Goal: Information Seeking & Learning: Stay updated

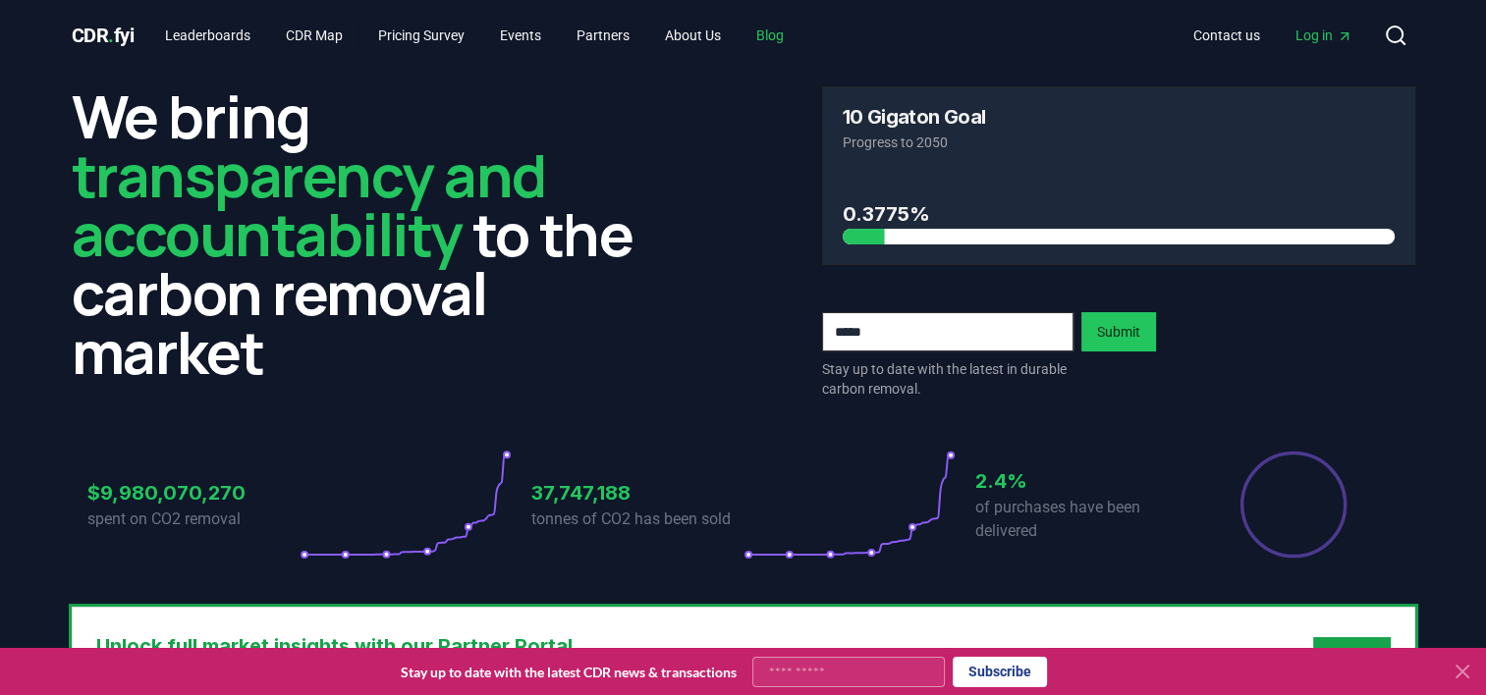
click at [786, 37] on link "Blog" at bounding box center [769, 35] width 59 height 35
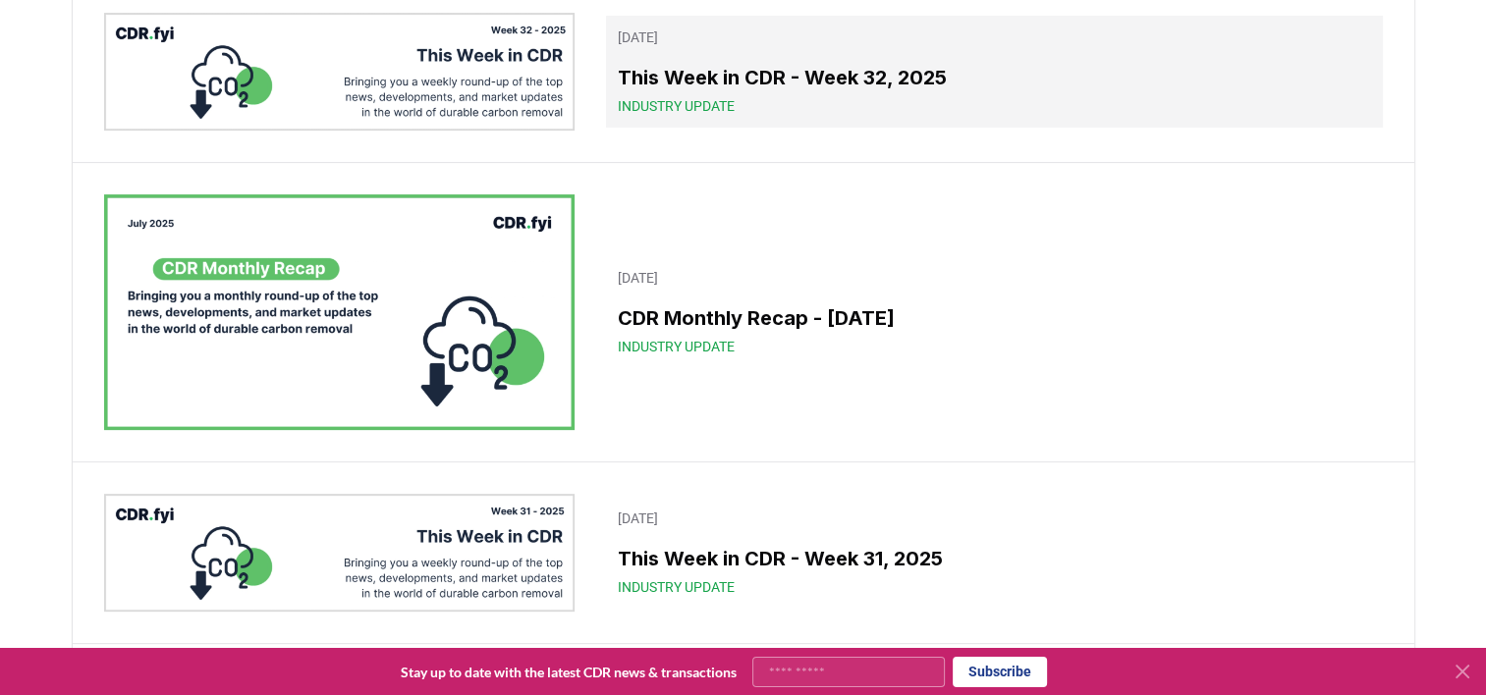
scroll to position [9, 0]
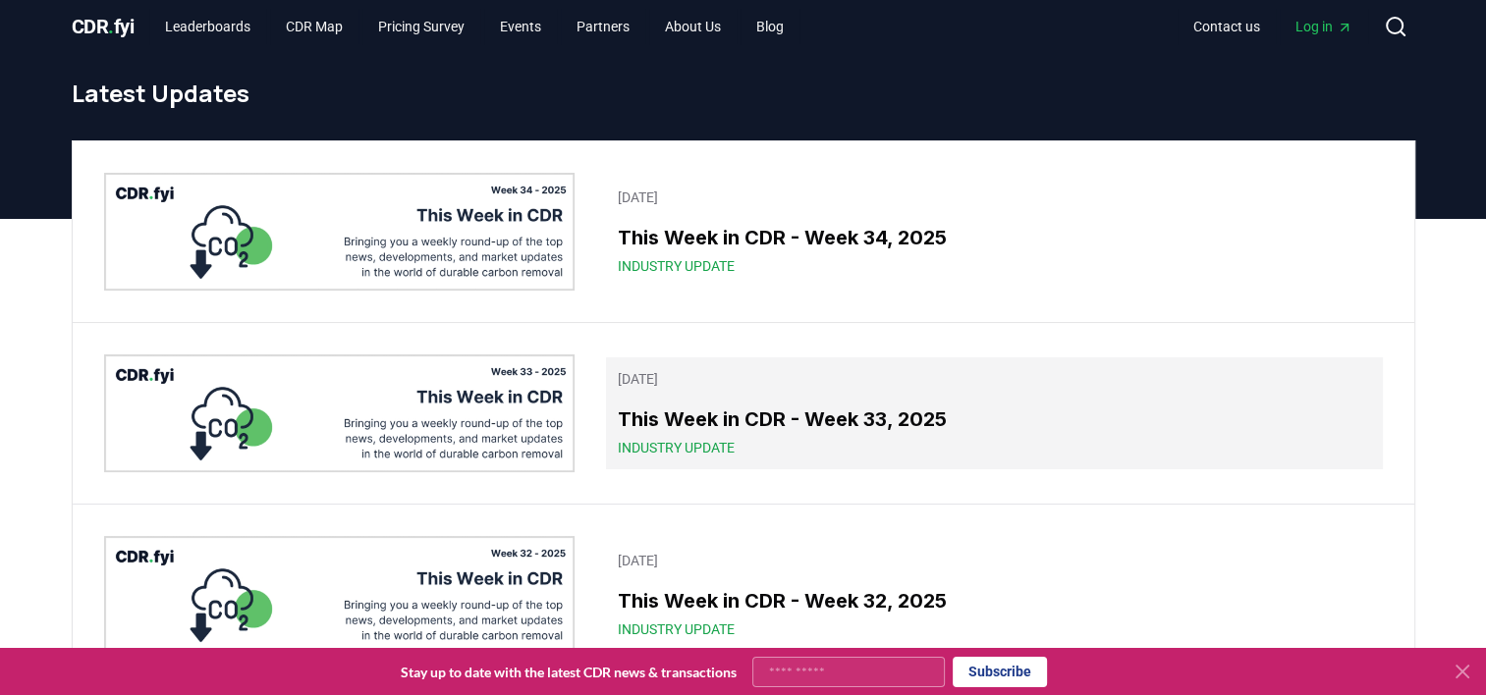
click at [724, 440] on span "Industry Update" at bounding box center [676, 448] width 117 height 20
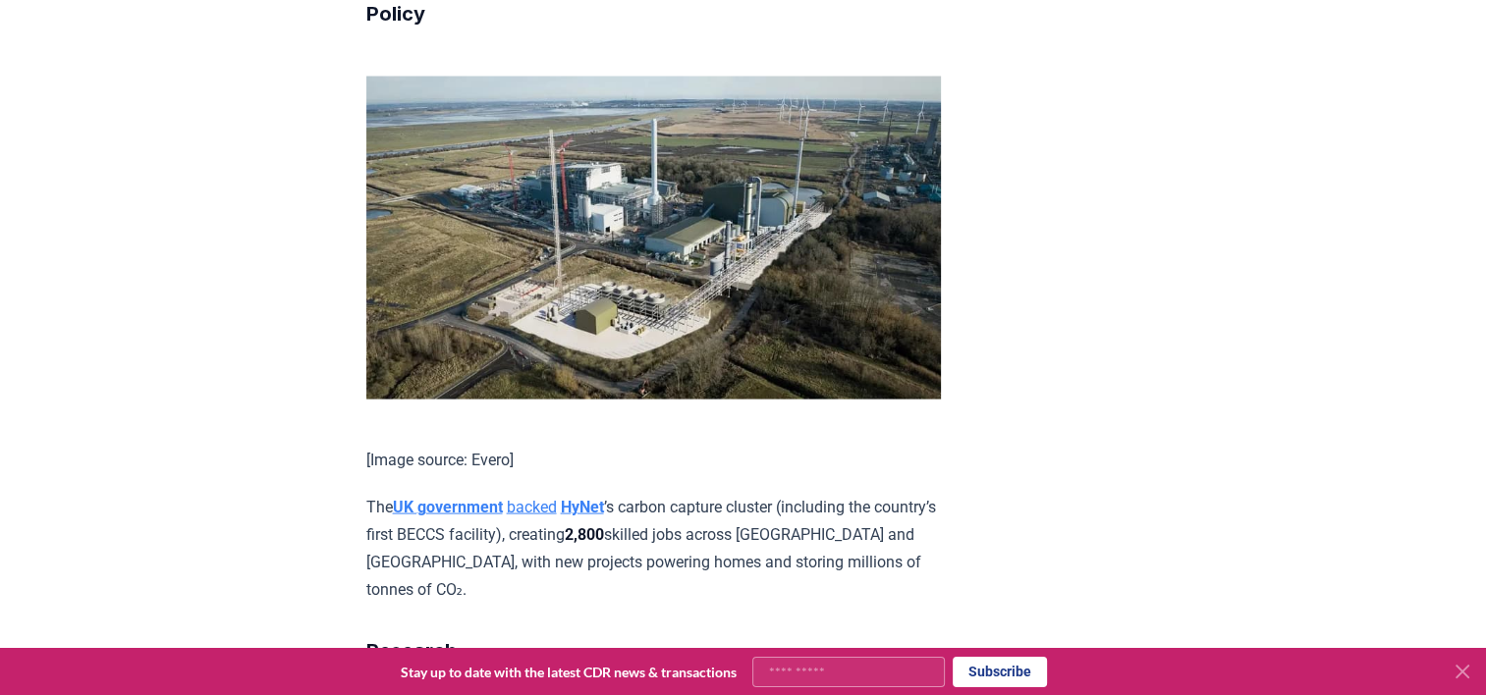
scroll to position [3874, 0]
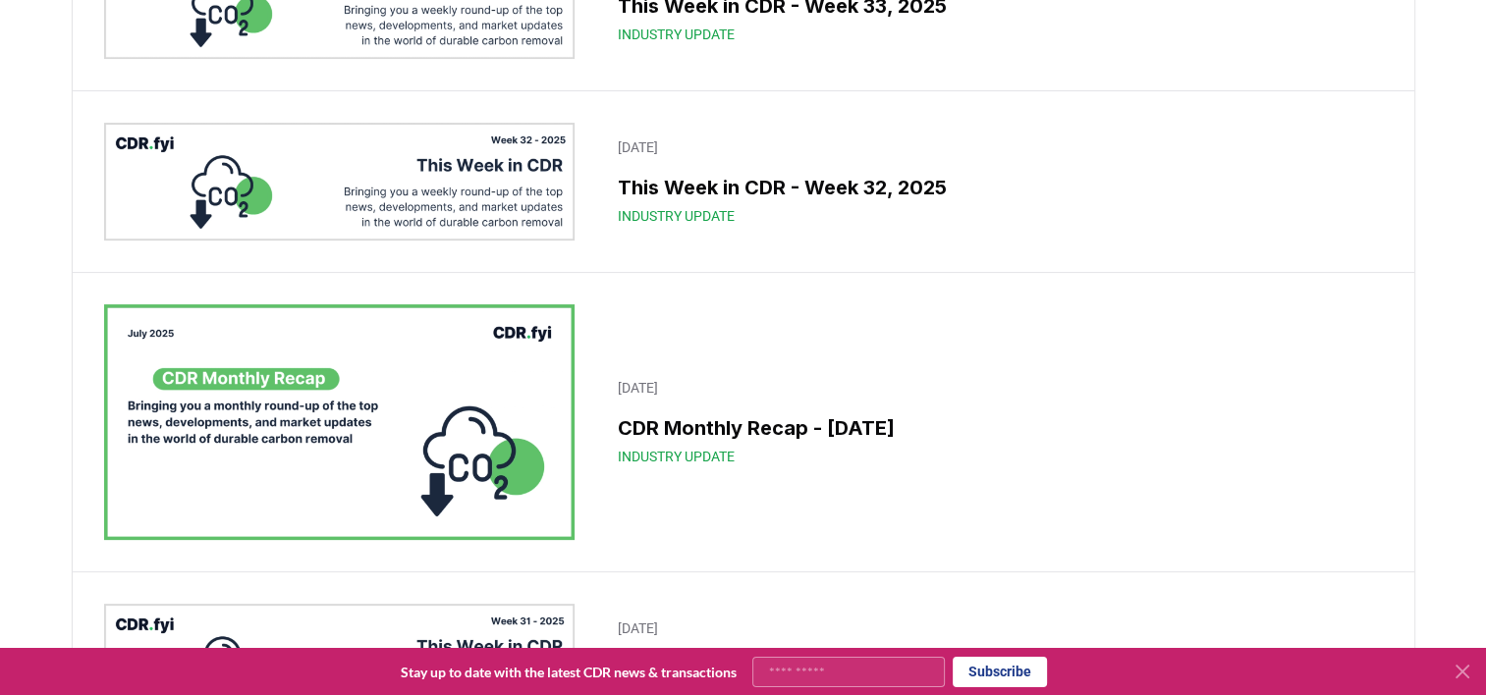
scroll to position [423, 0]
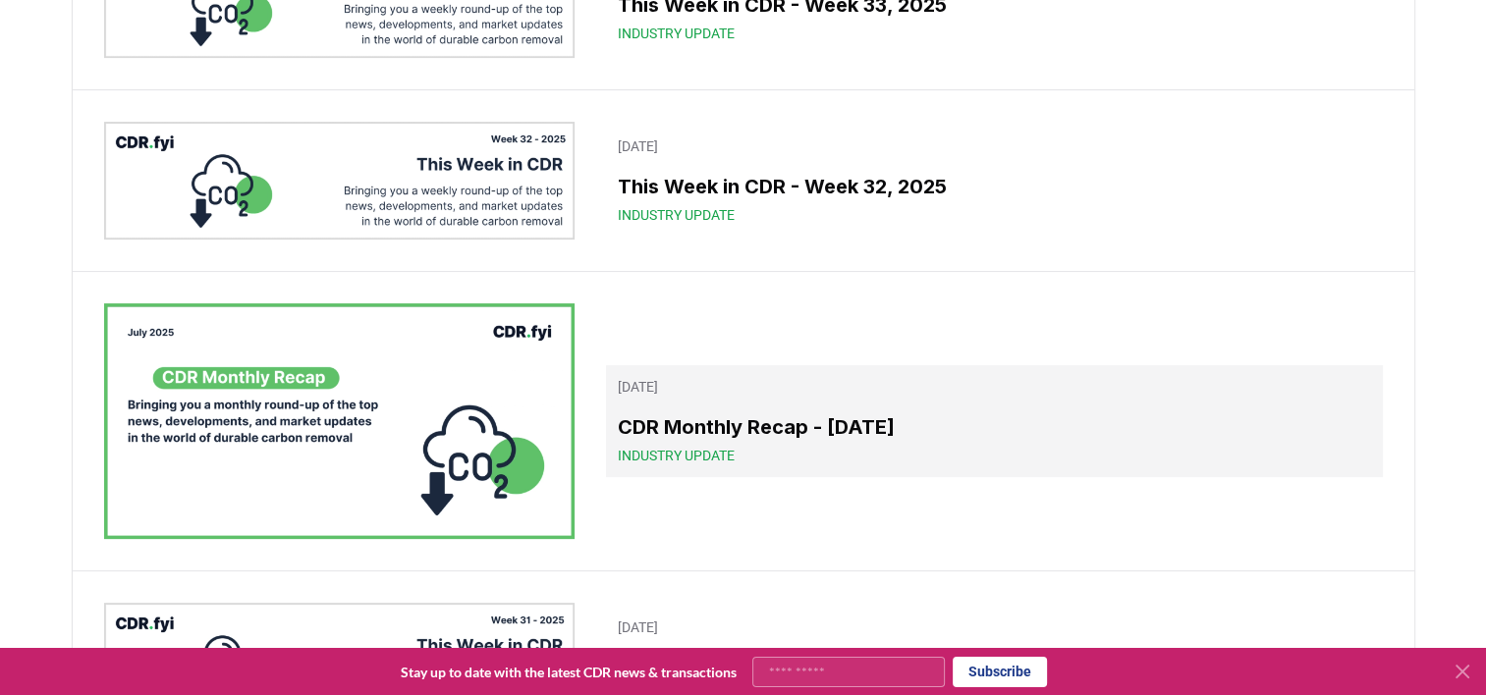
click at [699, 458] on span "Industry Update" at bounding box center [676, 456] width 117 height 20
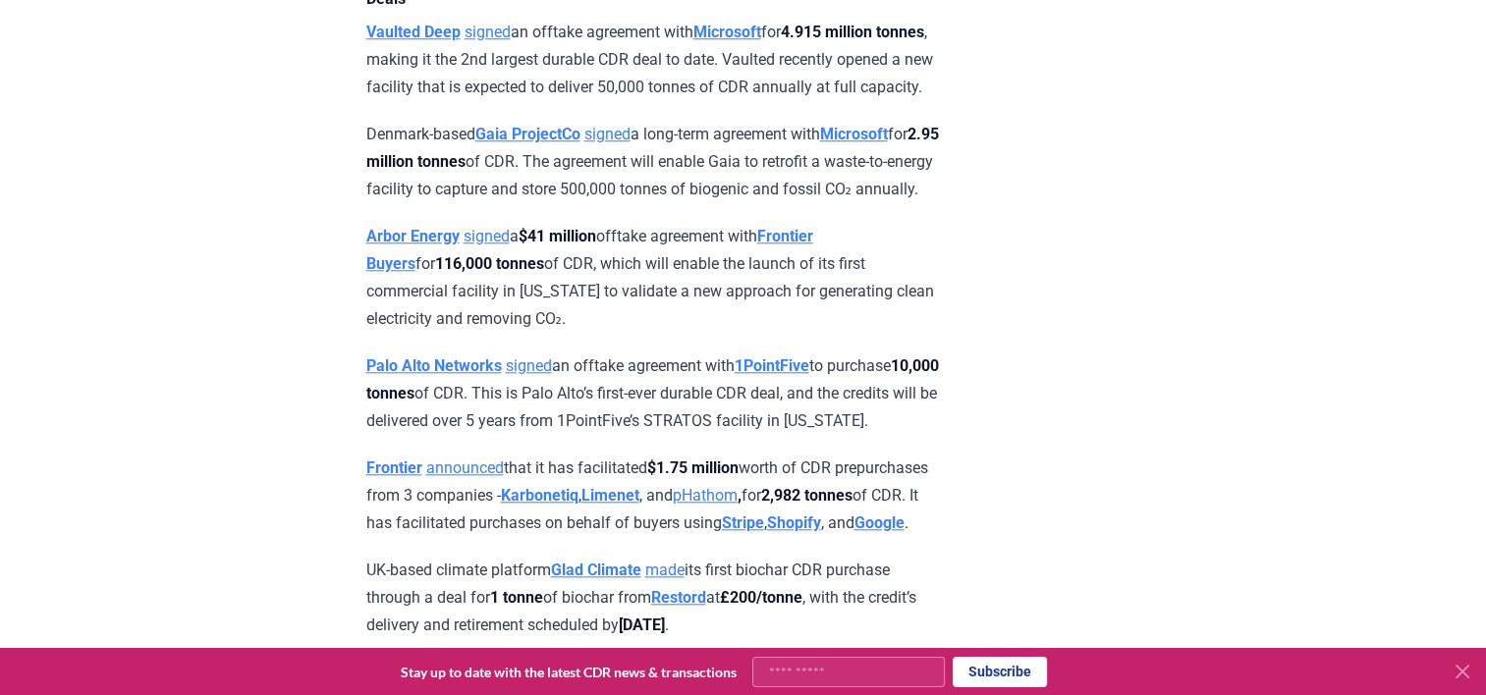
scroll to position [1881, 0]
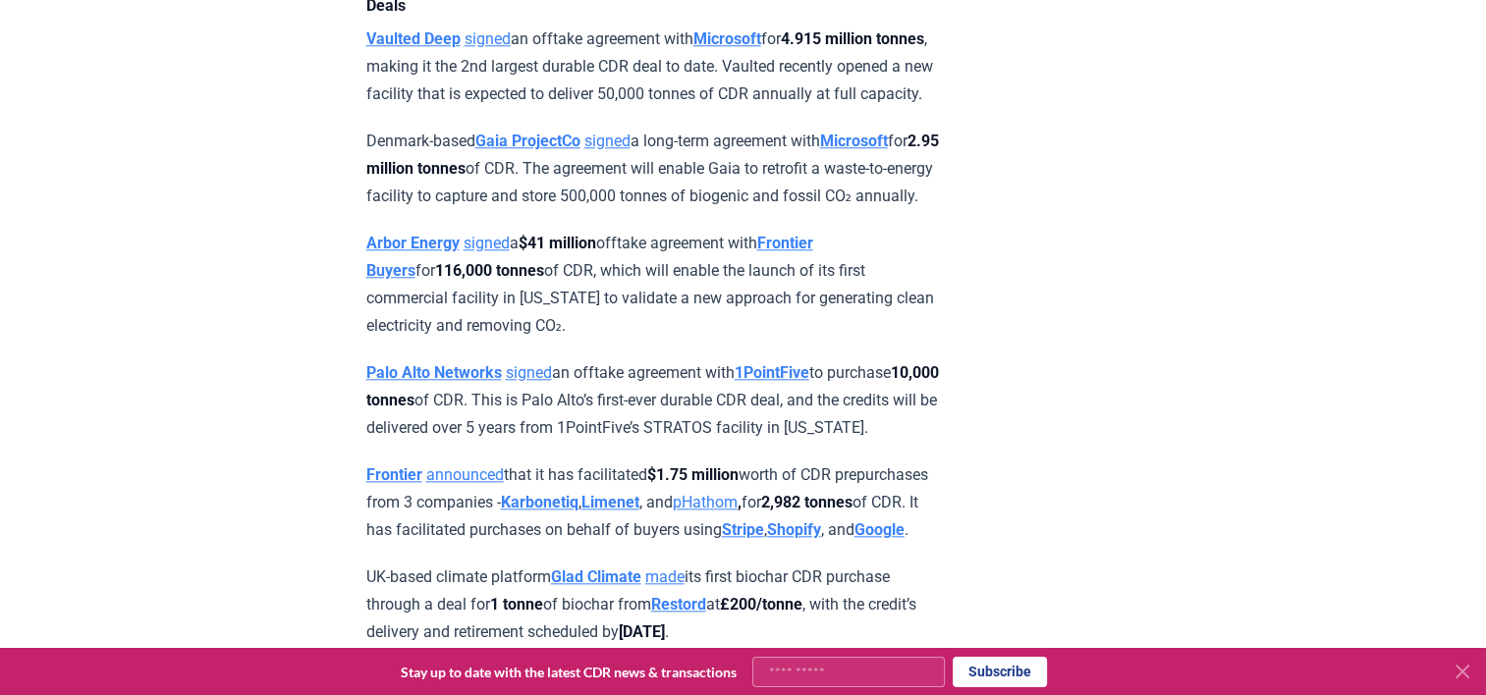
click at [404, 465] on strong "Frontier" at bounding box center [394, 474] width 56 height 19
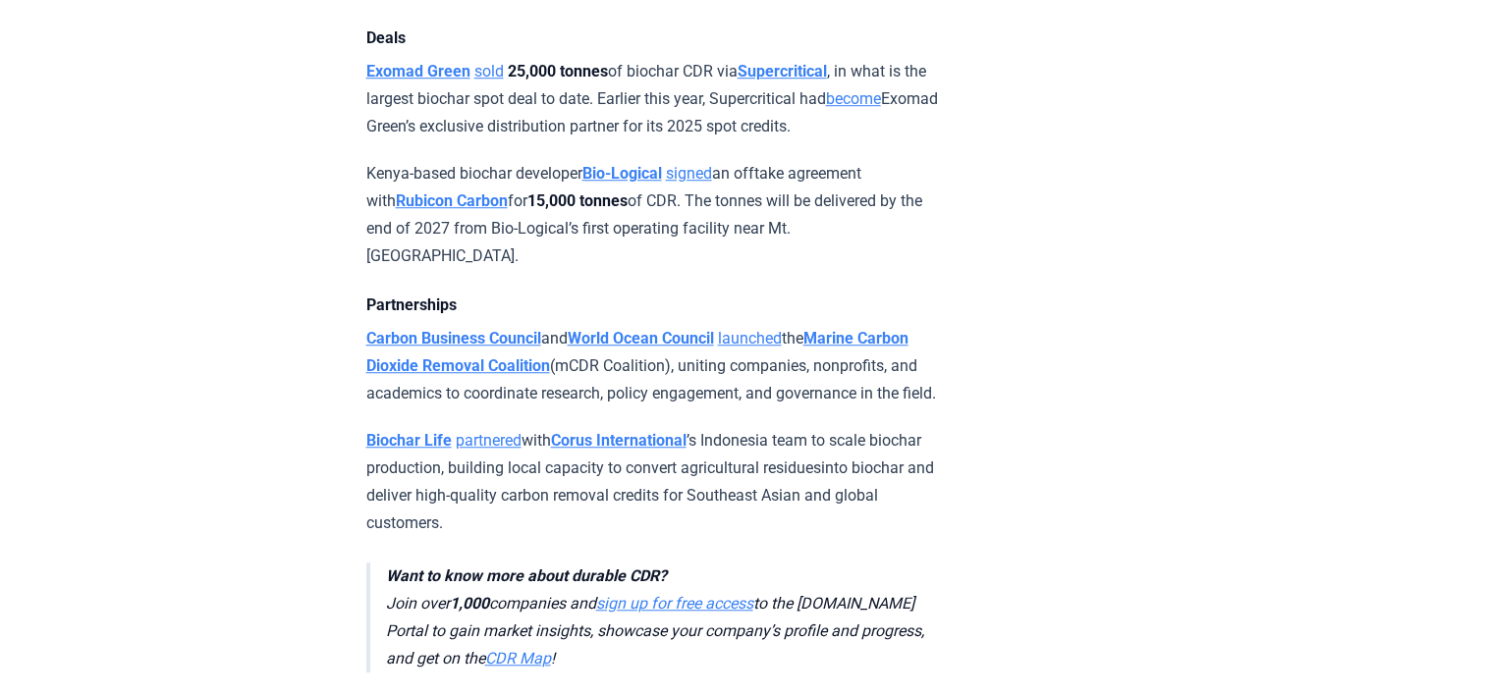
scroll to position [1502, 0]
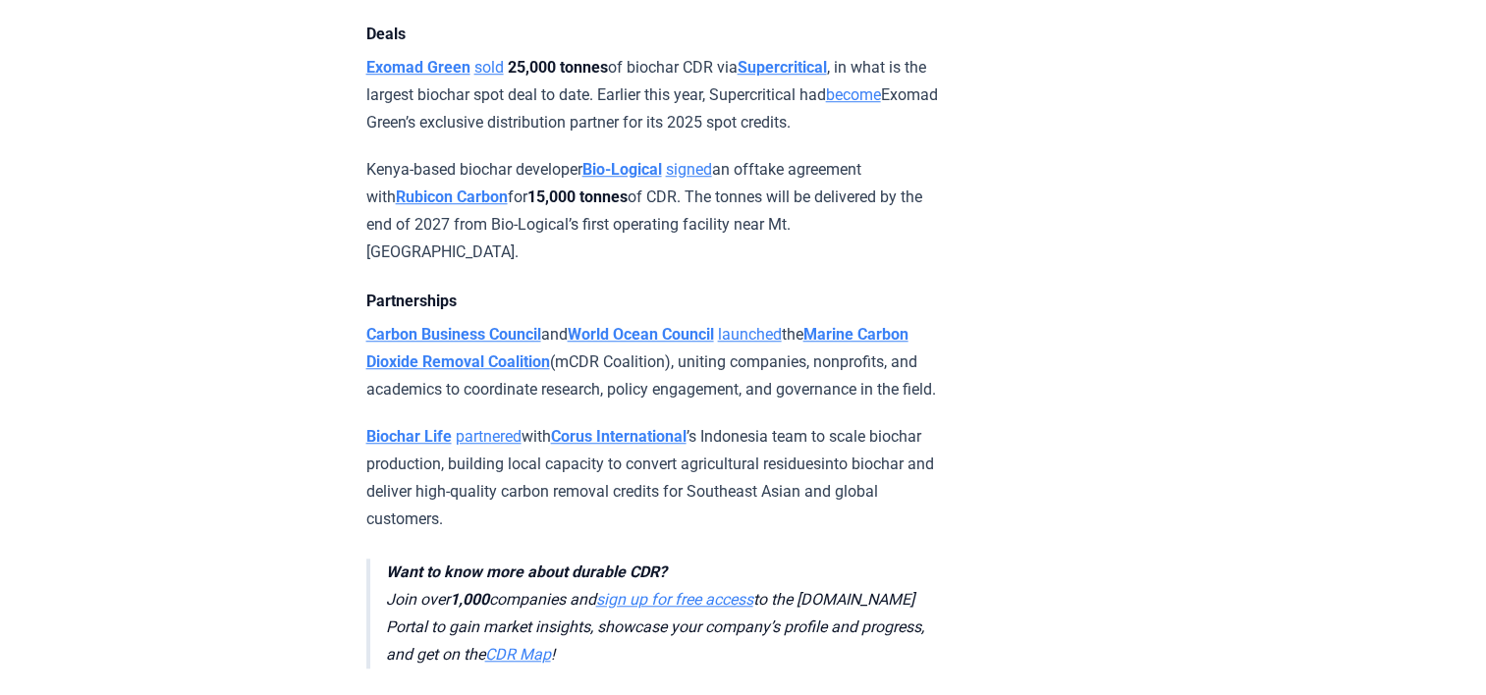
click at [795, 436] on p "Biochar Life partnered with Corus International ’s Indonesia team to scale bioc…" at bounding box center [653, 478] width 574 height 110
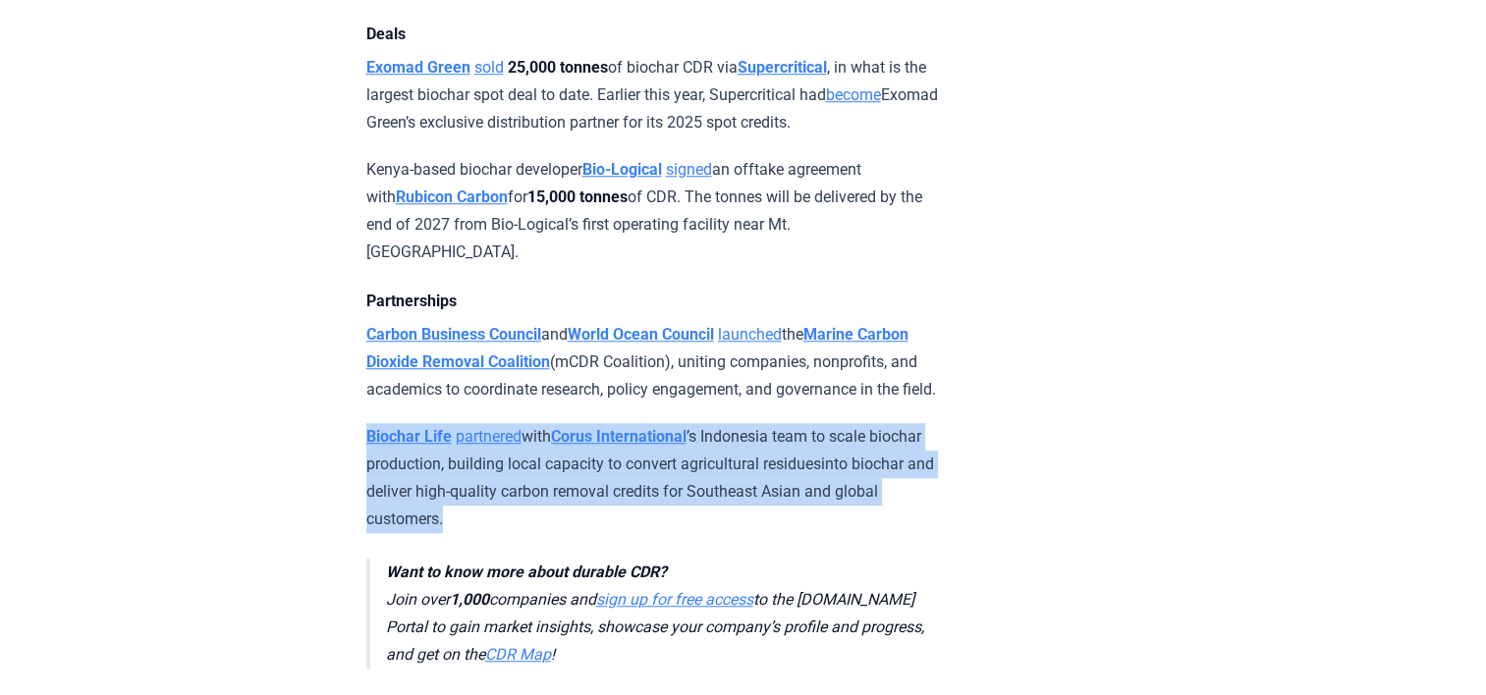
click at [795, 436] on p "Biochar Life partnered with Corus International ’s Indonesia team to scale bioc…" at bounding box center [653, 478] width 574 height 110
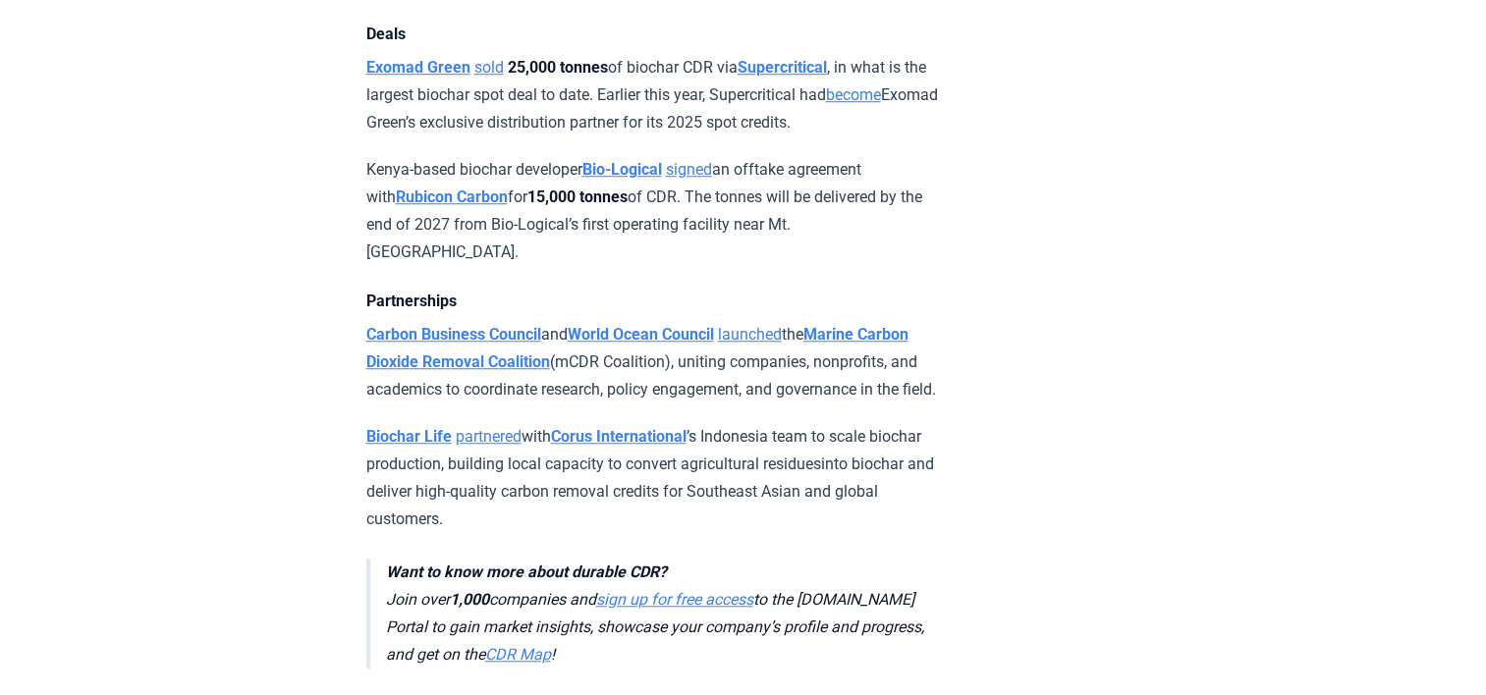
click at [745, 452] on p "Biochar Life partnered with Corus International ’s Indonesia team to scale bioc…" at bounding box center [653, 478] width 574 height 110
drag, startPoint x: 745, startPoint y: 452, endPoint x: 629, endPoint y: 459, distance: 116.1
click at [629, 459] on p "Biochar Life partnered with Corus International ’s Indonesia team to scale bioc…" at bounding box center [653, 478] width 574 height 110
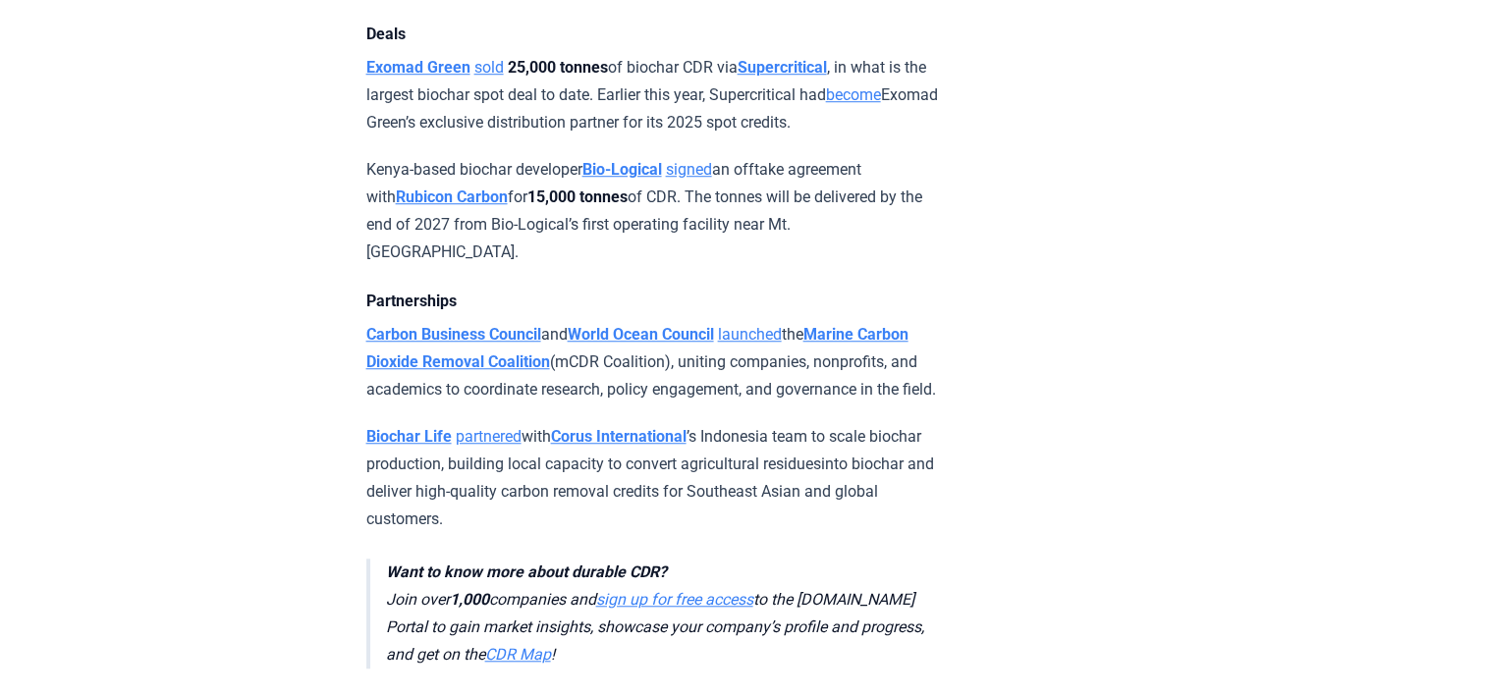
drag, startPoint x: 629, startPoint y: 459, endPoint x: 527, endPoint y: 452, distance: 102.3
click at [527, 452] on p "Biochar Life partnered with Corus International ’s Indonesia team to scale bioc…" at bounding box center [653, 478] width 574 height 110
drag, startPoint x: 527, startPoint y: 452, endPoint x: 435, endPoint y: 456, distance: 92.4
click at [435, 456] on p "Biochar Life partnered with Corus International ’s Indonesia team to scale bioc…" at bounding box center [653, 478] width 574 height 110
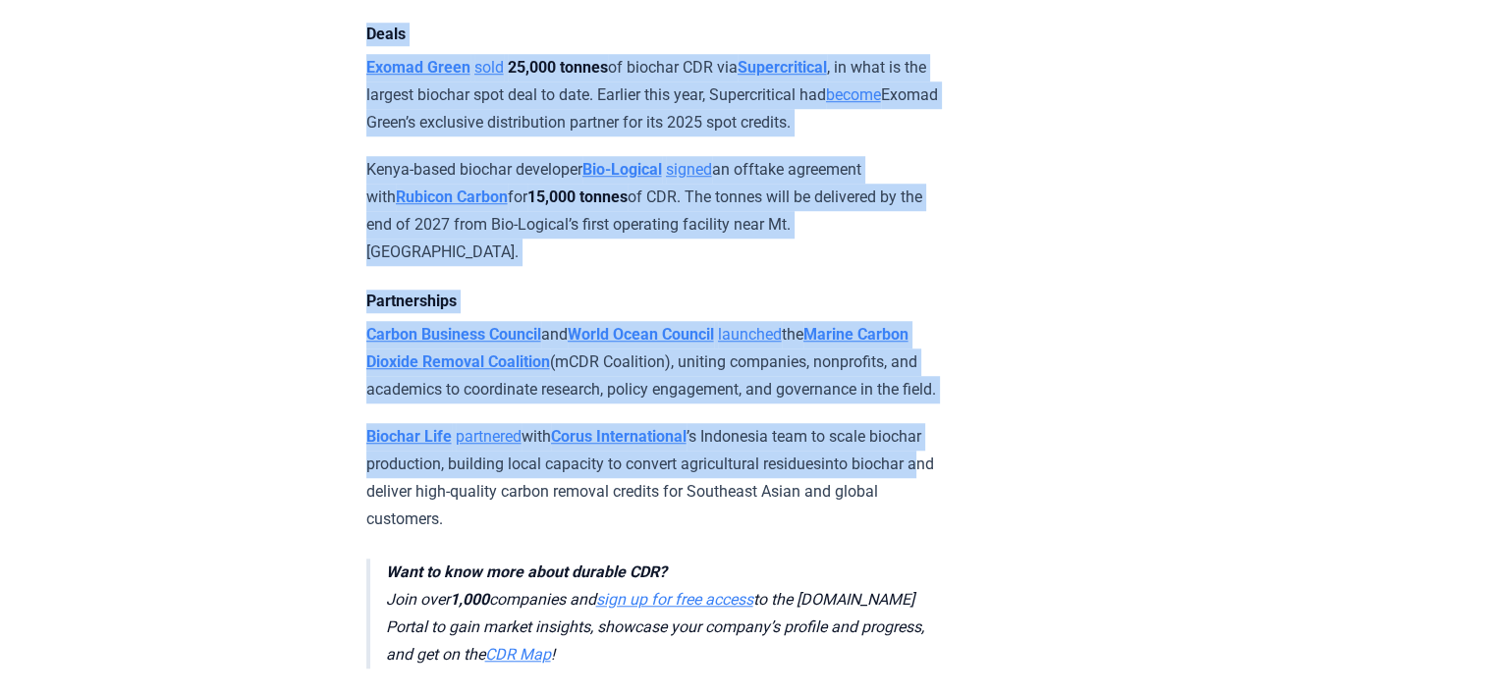
drag, startPoint x: 435, startPoint y: 456, endPoint x: 587, endPoint y: -71, distance: 547.9
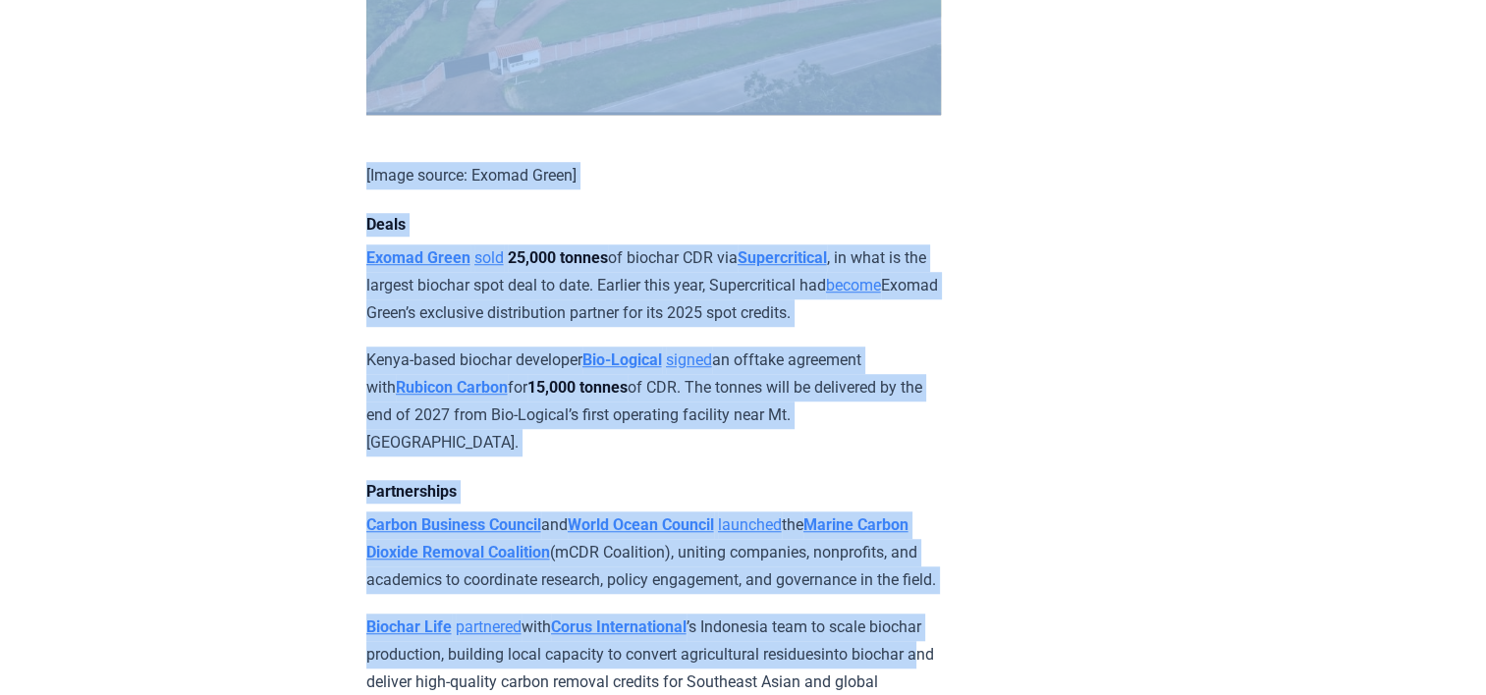
click at [580, 251] on p "Exomad Green sold 25,000 tonnes of biochar CDR via Supercritical , in what is t…" at bounding box center [653, 285] width 574 height 82
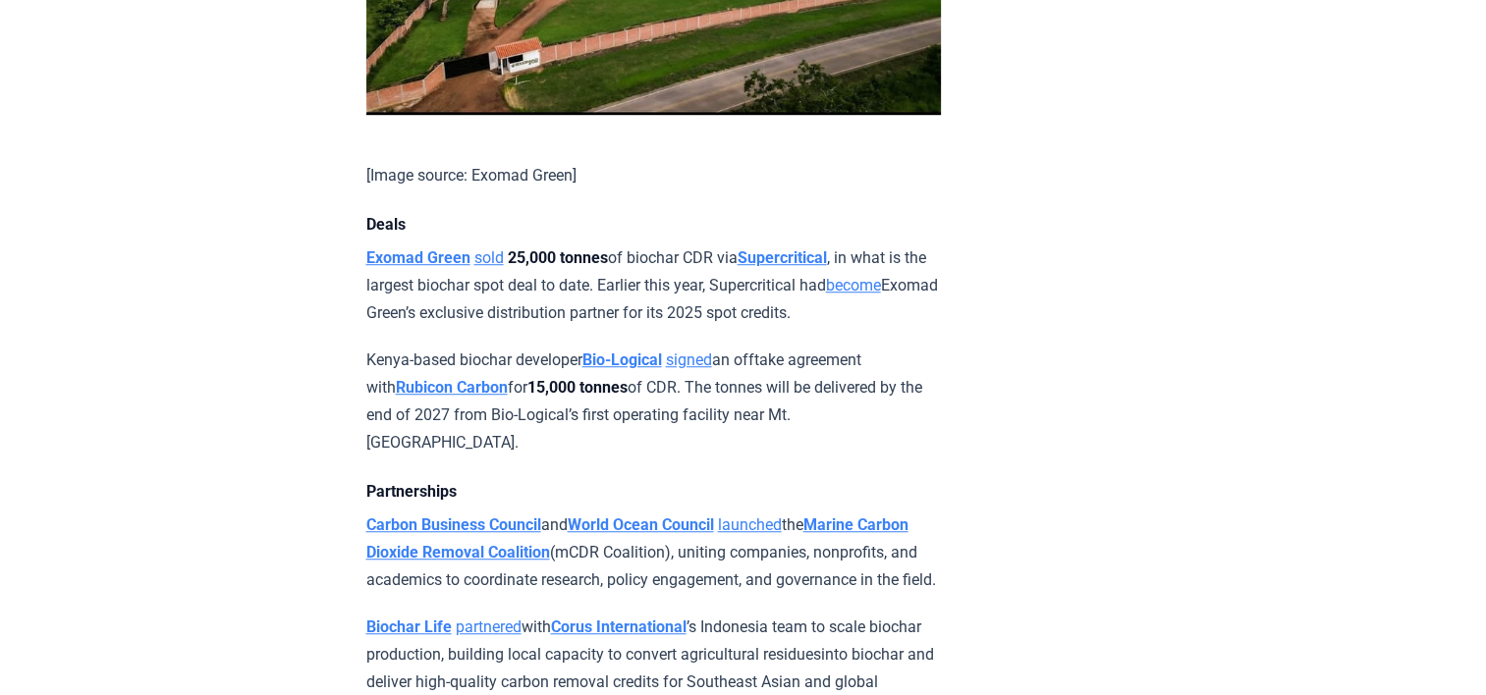
click at [707, 512] on p "Carbon Business Council and World Ocean Council launched the Marine Carbon Diox…" at bounding box center [653, 553] width 574 height 82
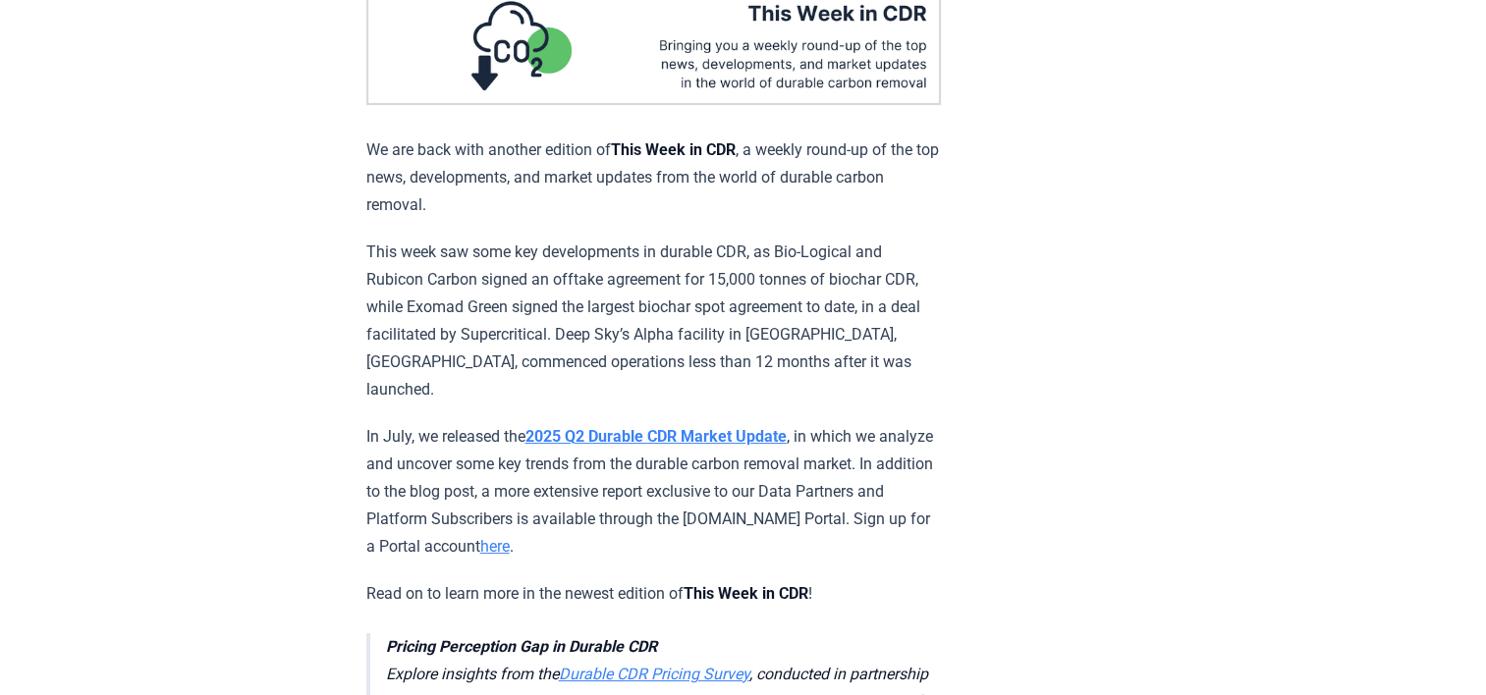
scroll to position [0, 0]
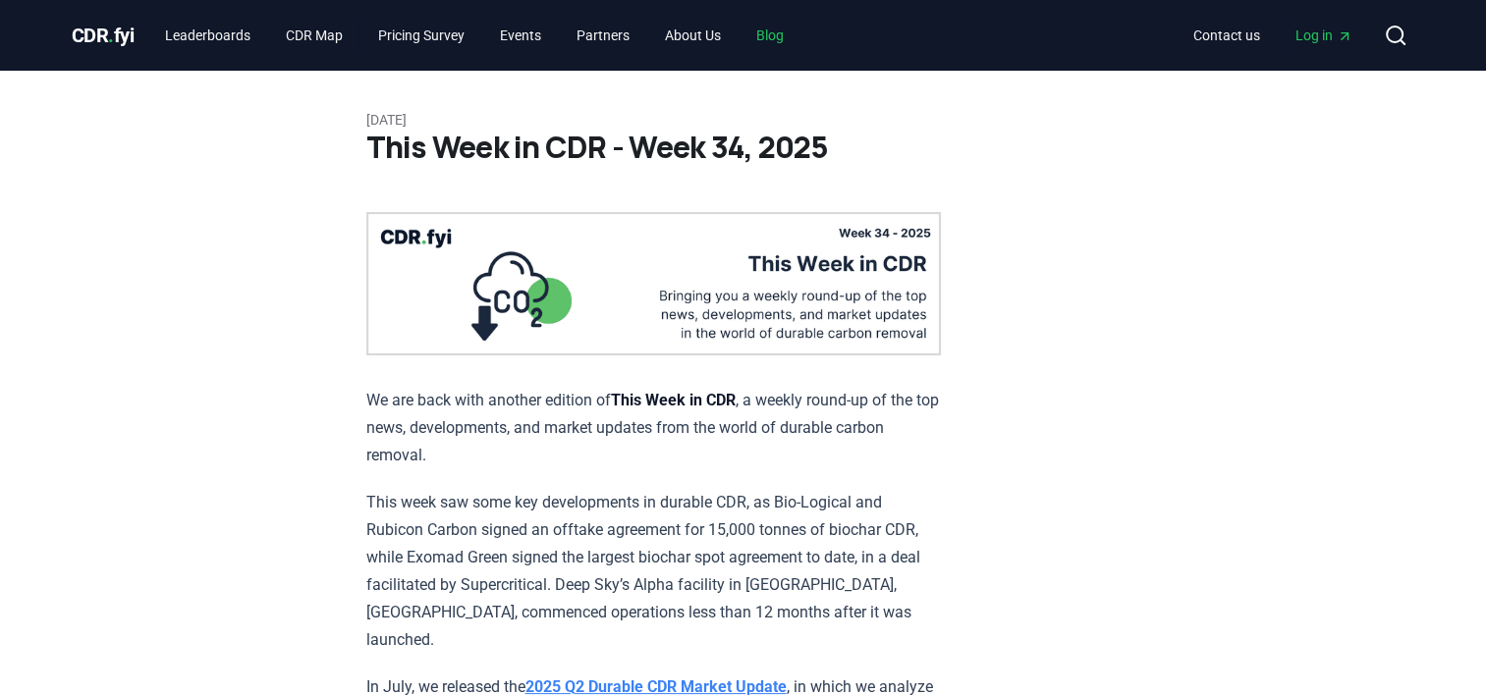
click at [786, 35] on link "Blog" at bounding box center [769, 35] width 59 height 35
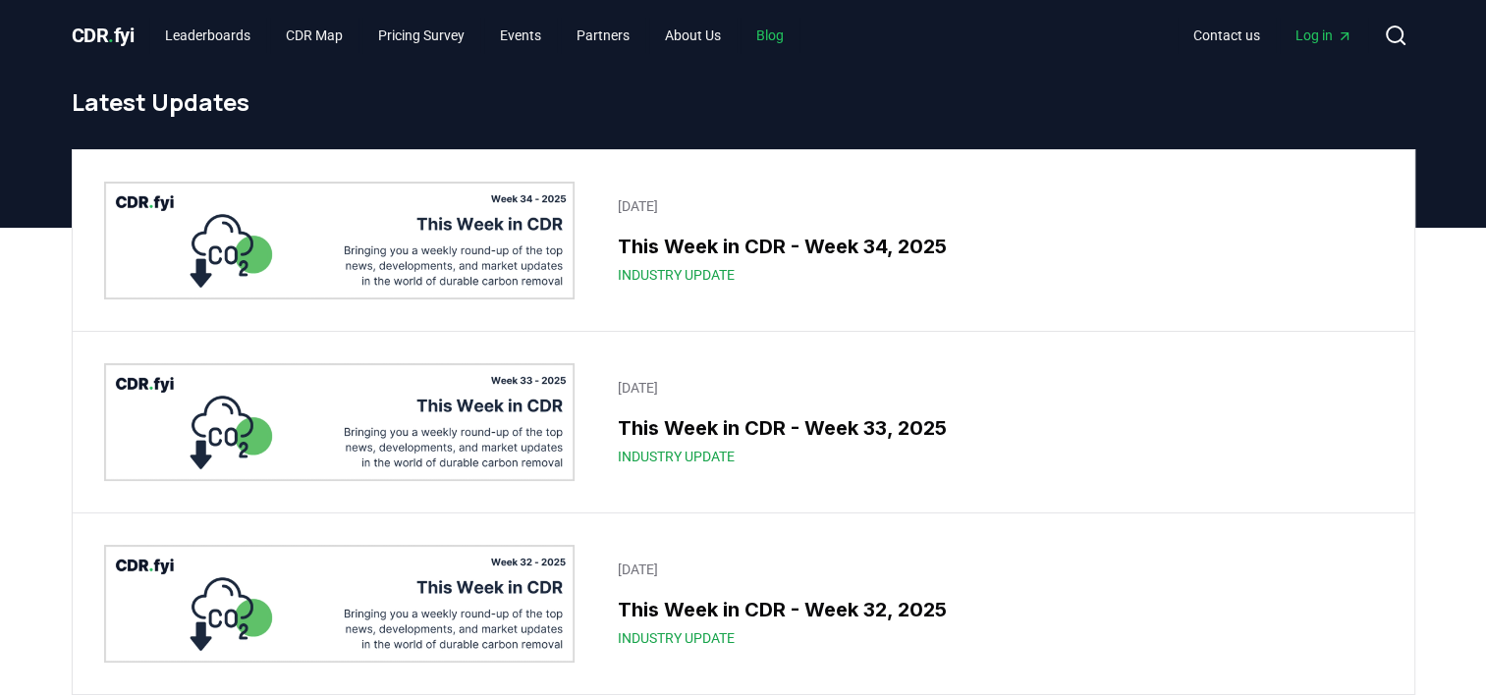
click at [786, 35] on link "Blog" at bounding box center [769, 35] width 59 height 35
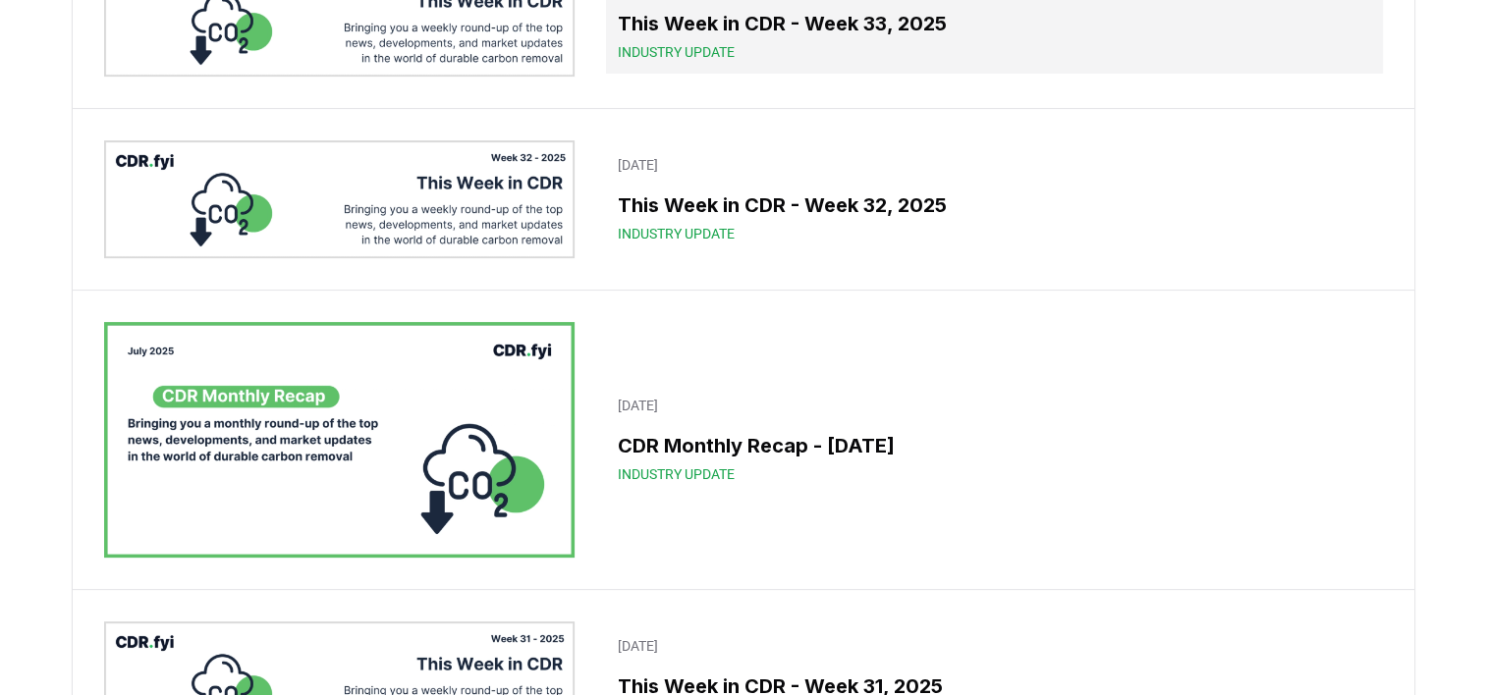
scroll to position [415, 0]
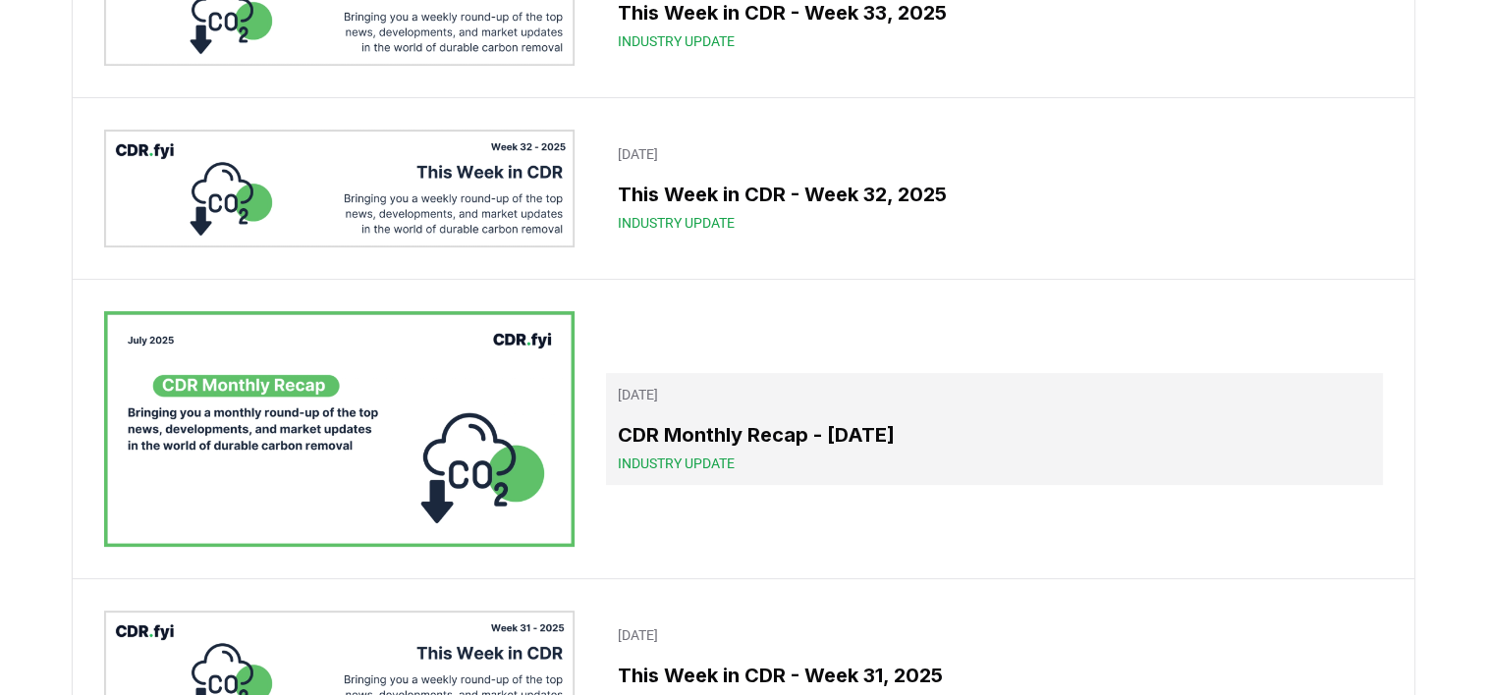
click at [689, 464] on span "Industry Update" at bounding box center [676, 464] width 117 height 20
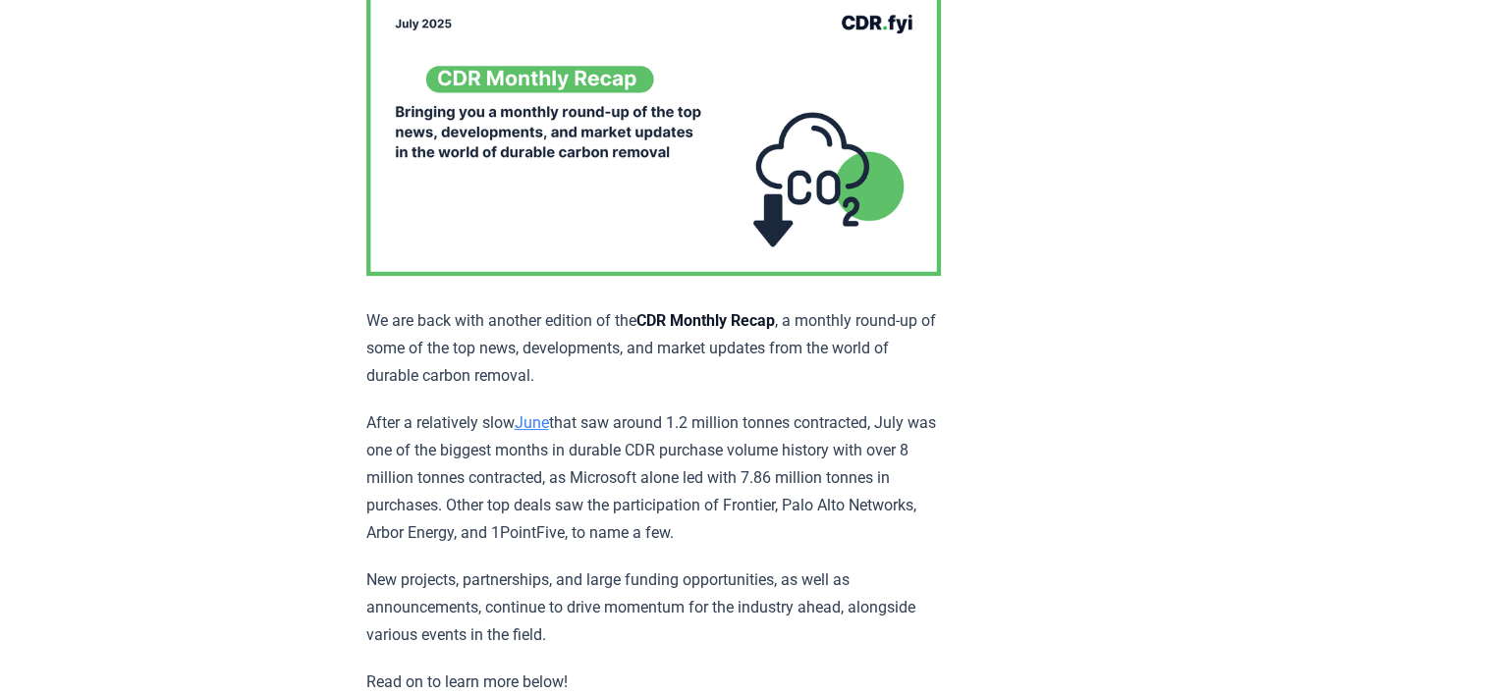
scroll to position [228, 0]
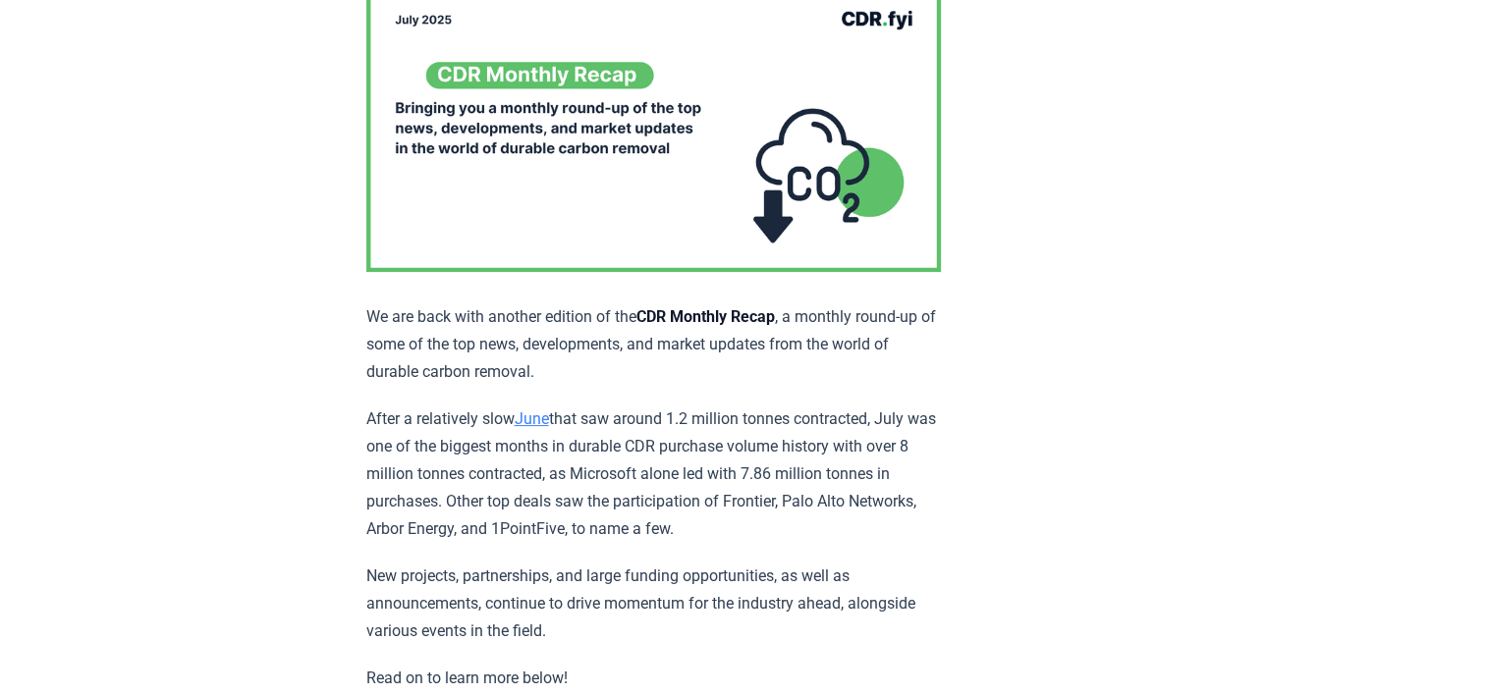
click at [707, 498] on p "After a relatively slow June that saw around 1.2 million tonnes contracted, Jul…" at bounding box center [653, 474] width 574 height 137
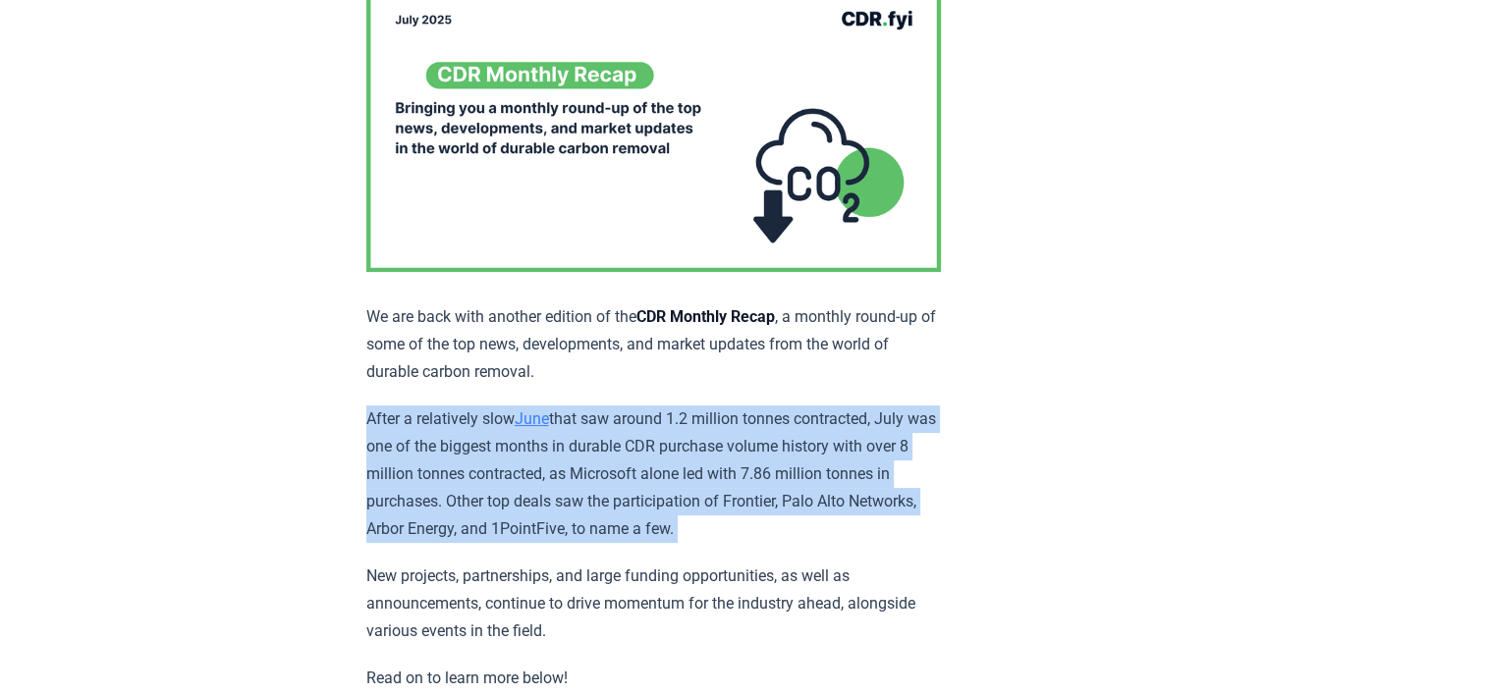
click at [707, 498] on p "After a relatively slow June that saw around 1.2 million tonnes contracted, Jul…" at bounding box center [653, 474] width 574 height 137
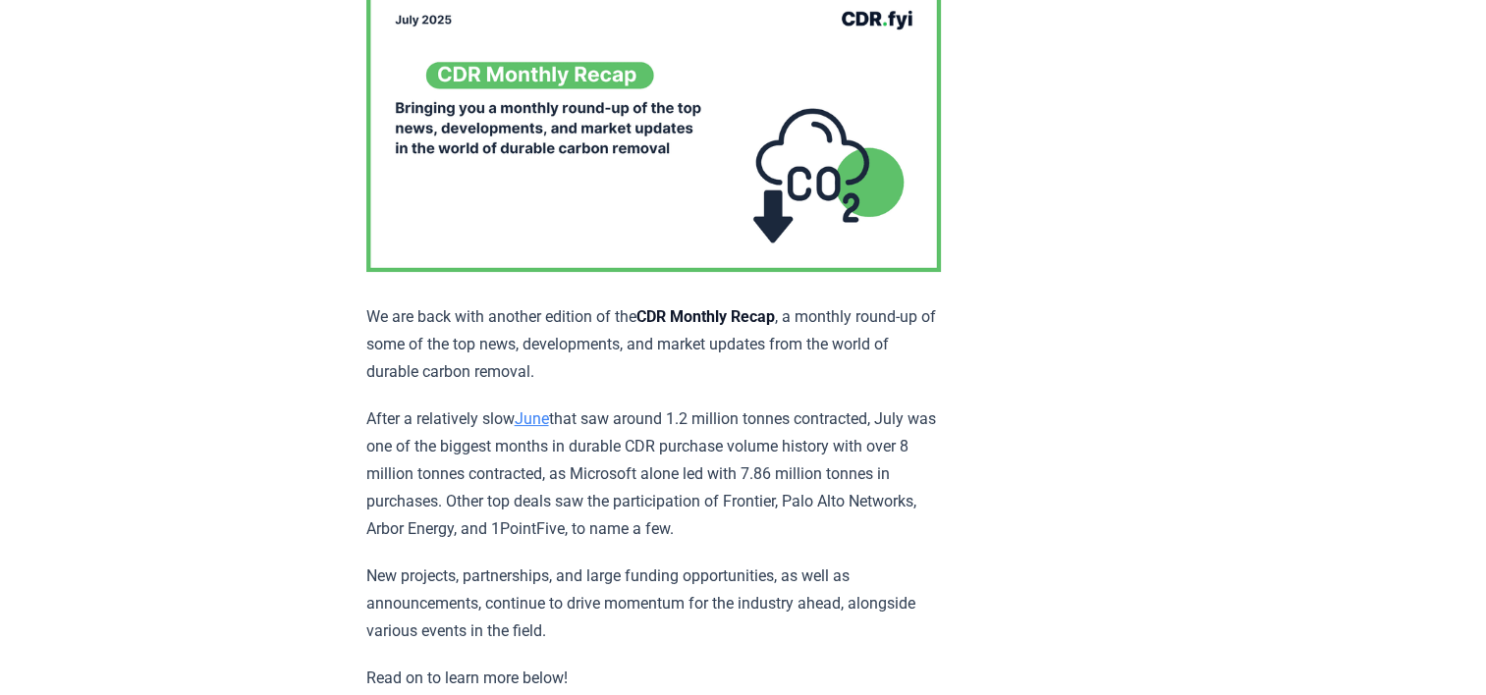
click at [745, 492] on p "After a relatively slow June that saw around 1.2 million tonnes contracted, Jul…" at bounding box center [653, 474] width 574 height 137
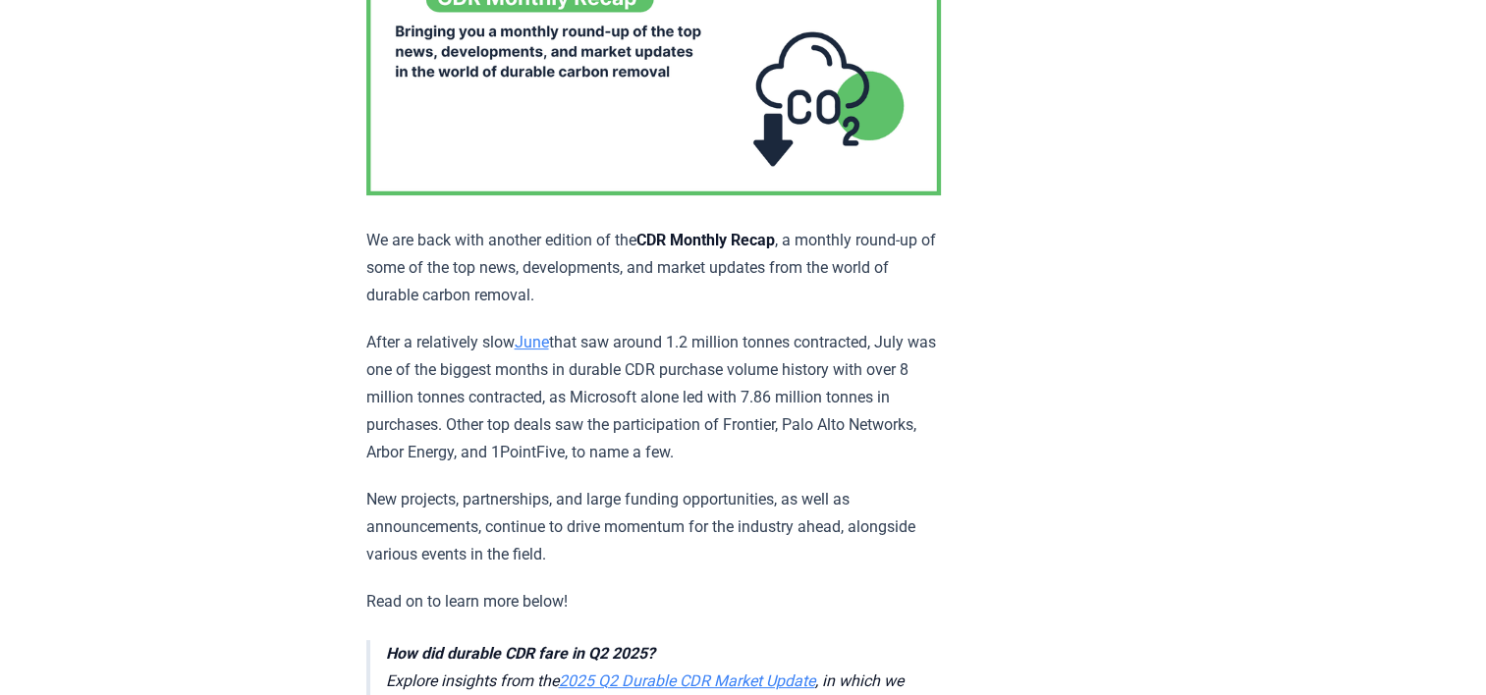
scroll to position [310, 0]
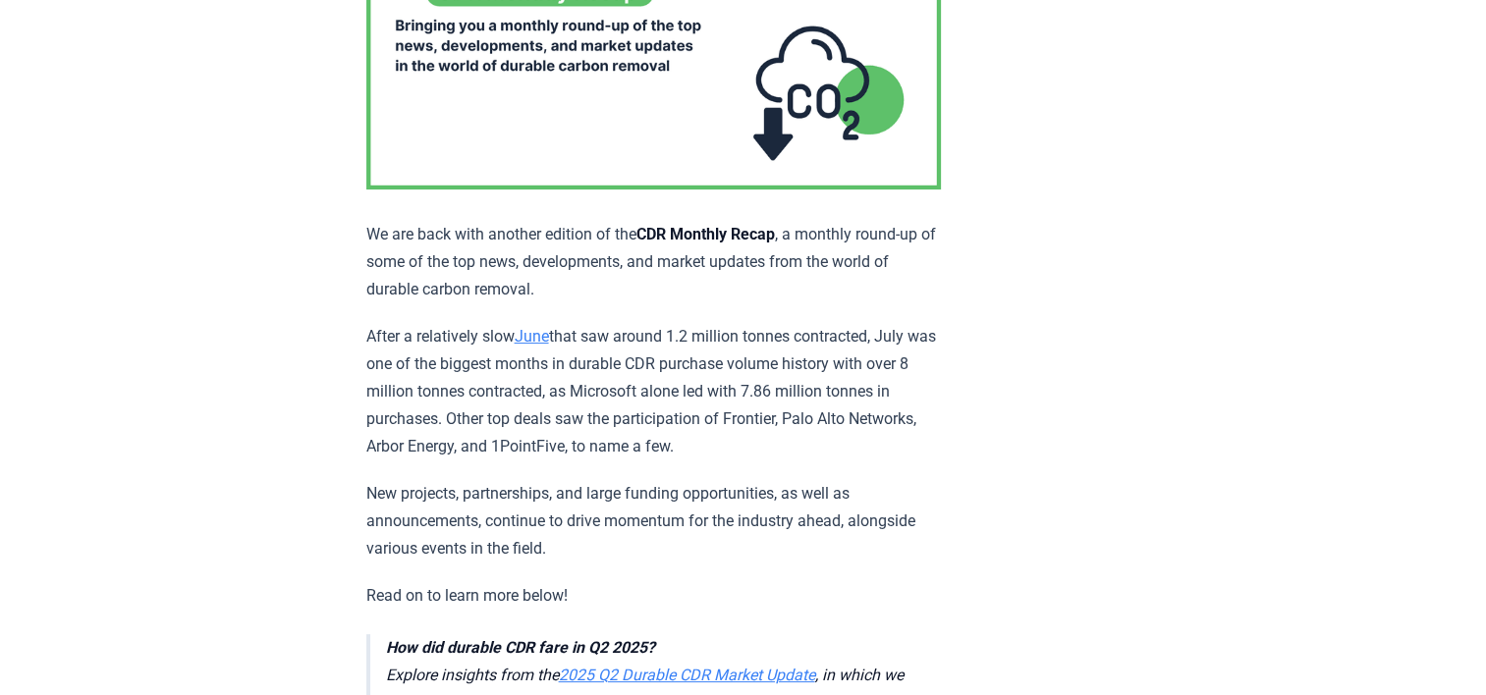
click at [788, 393] on p "After a relatively slow June that saw around 1.2 million tonnes contracted, Jul…" at bounding box center [653, 391] width 574 height 137
click at [769, 389] on p "After a relatively slow June that saw around 1.2 million tonnes contracted, Jul…" at bounding box center [653, 391] width 574 height 137
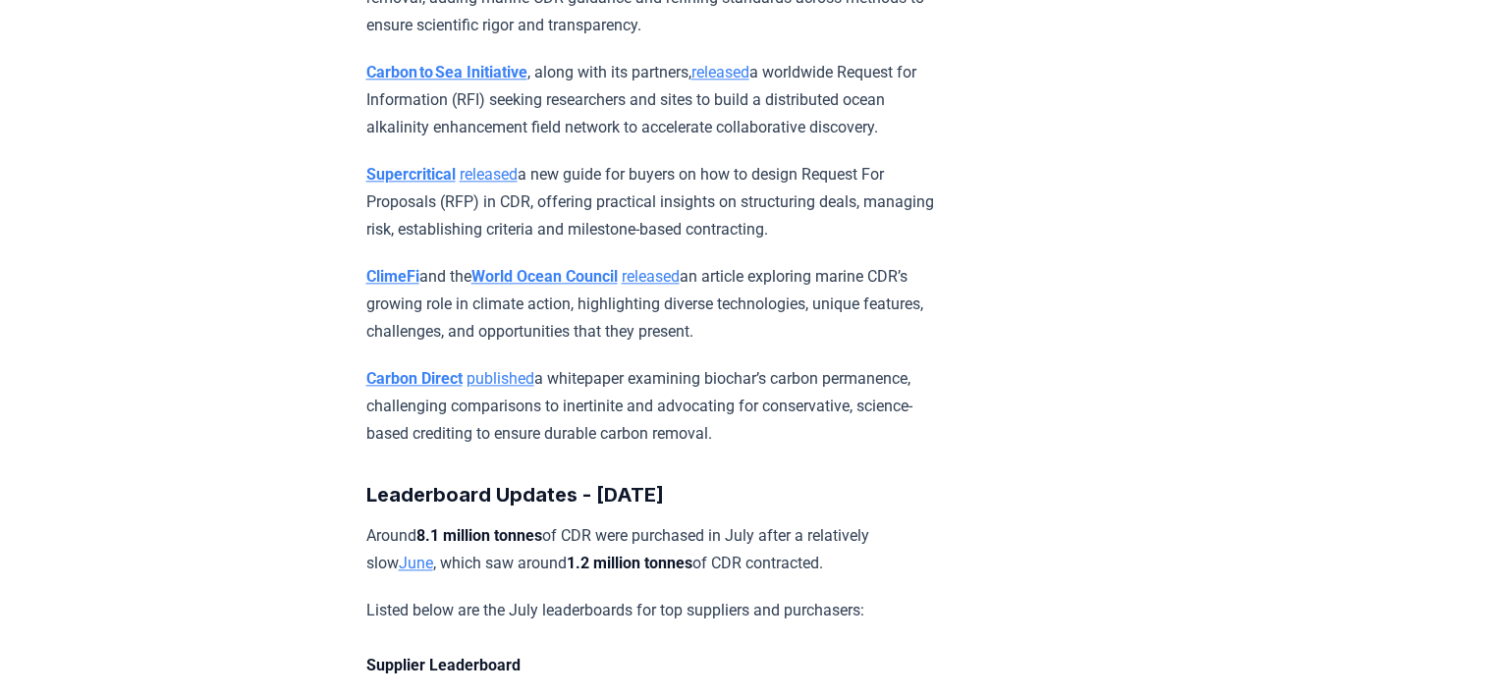
scroll to position [9752, 0]
drag, startPoint x: 949, startPoint y: 365, endPoint x: 998, endPoint y: 528, distance: 170.2
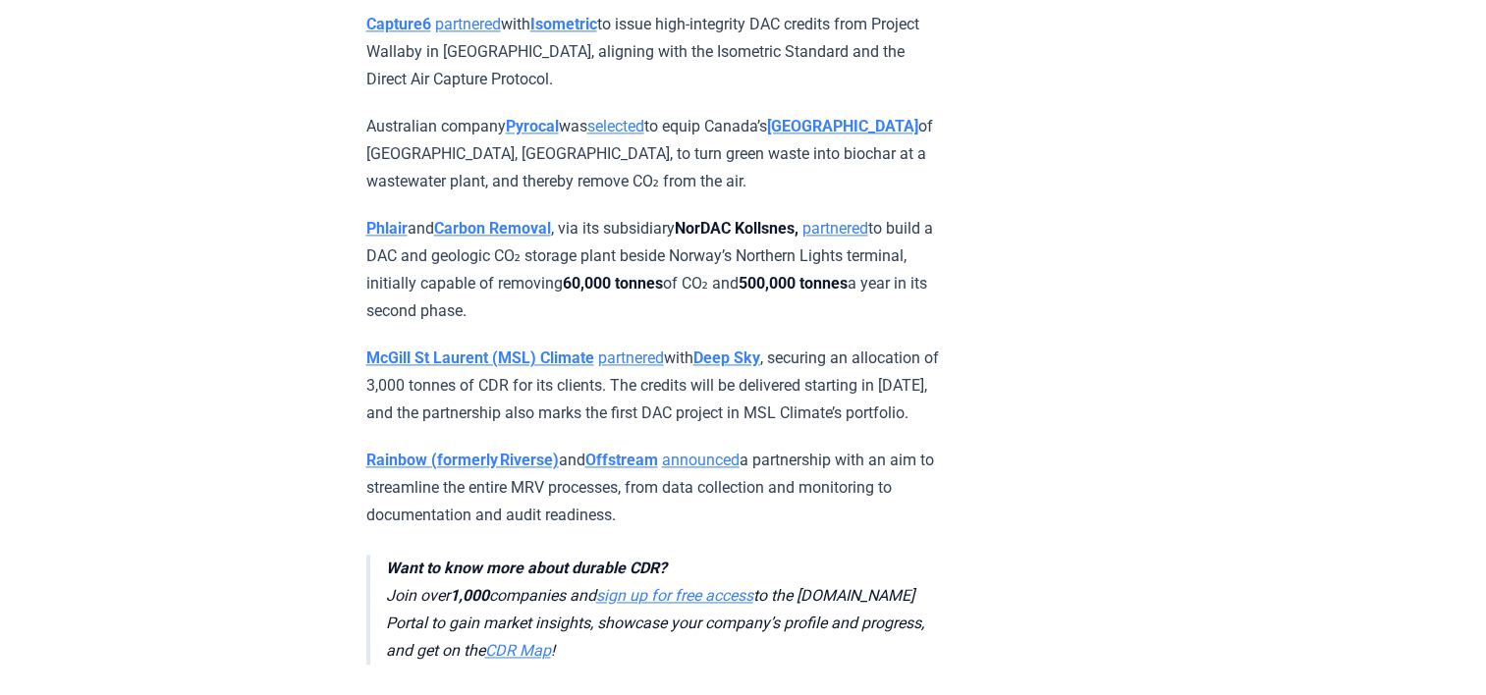
scroll to position [2704, 0]
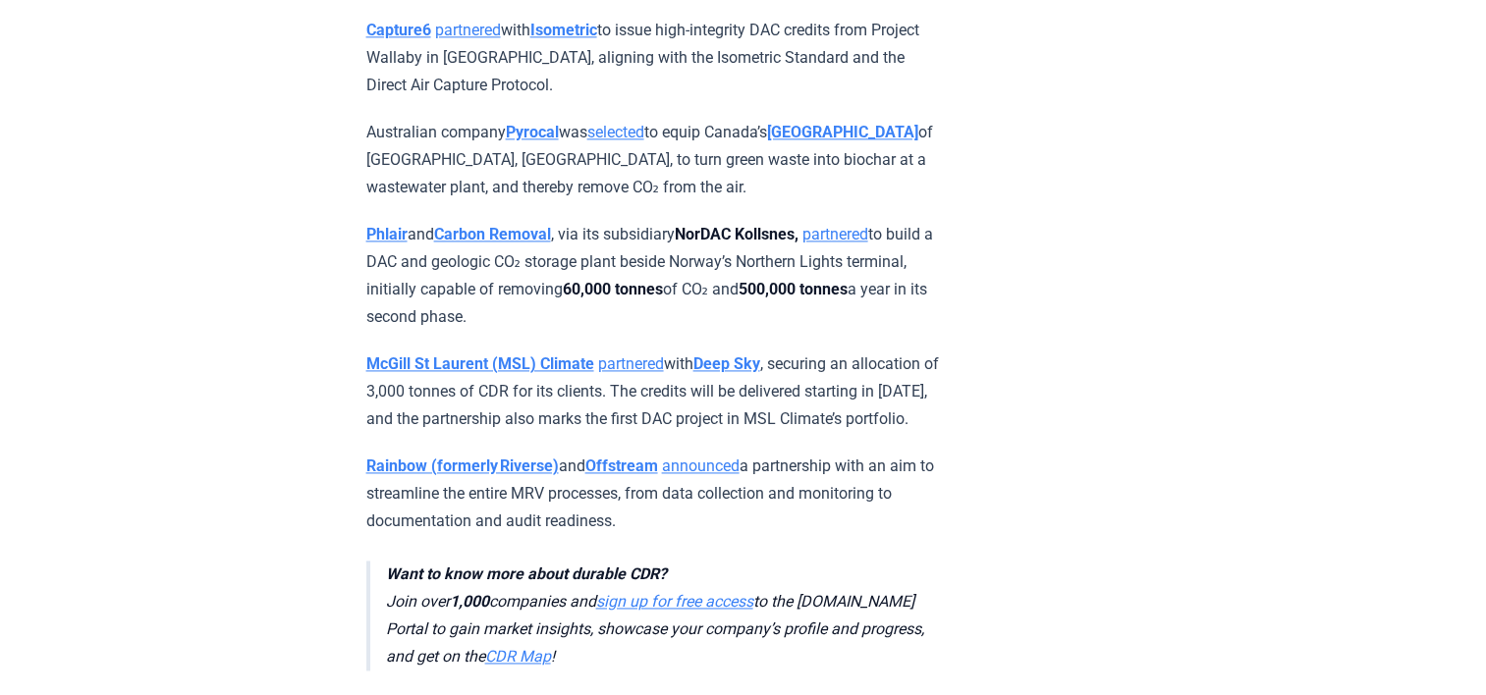
click at [820, 353] on p "McGill St Laurent (MSL) Climate partnered with Deep Sky , securing an allocatio…" at bounding box center [653, 392] width 574 height 82
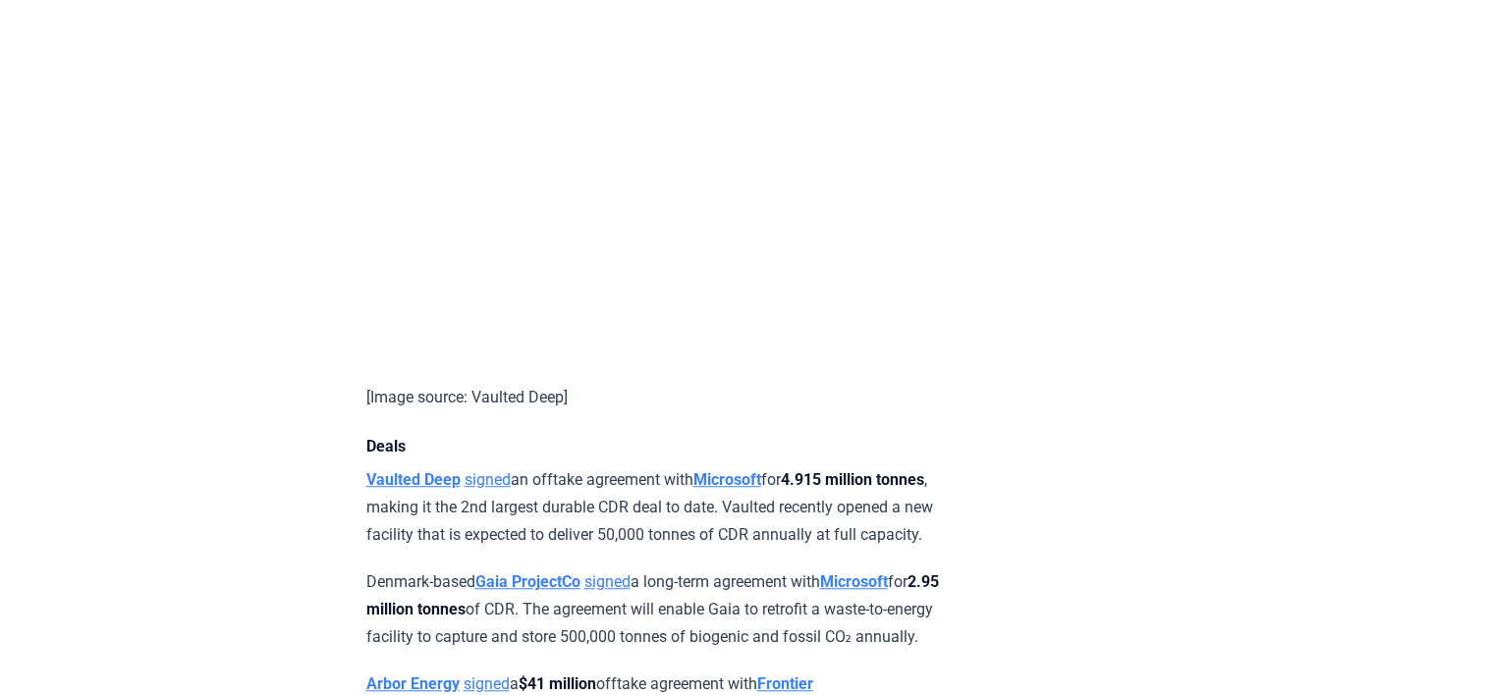
scroll to position [1416, 0]
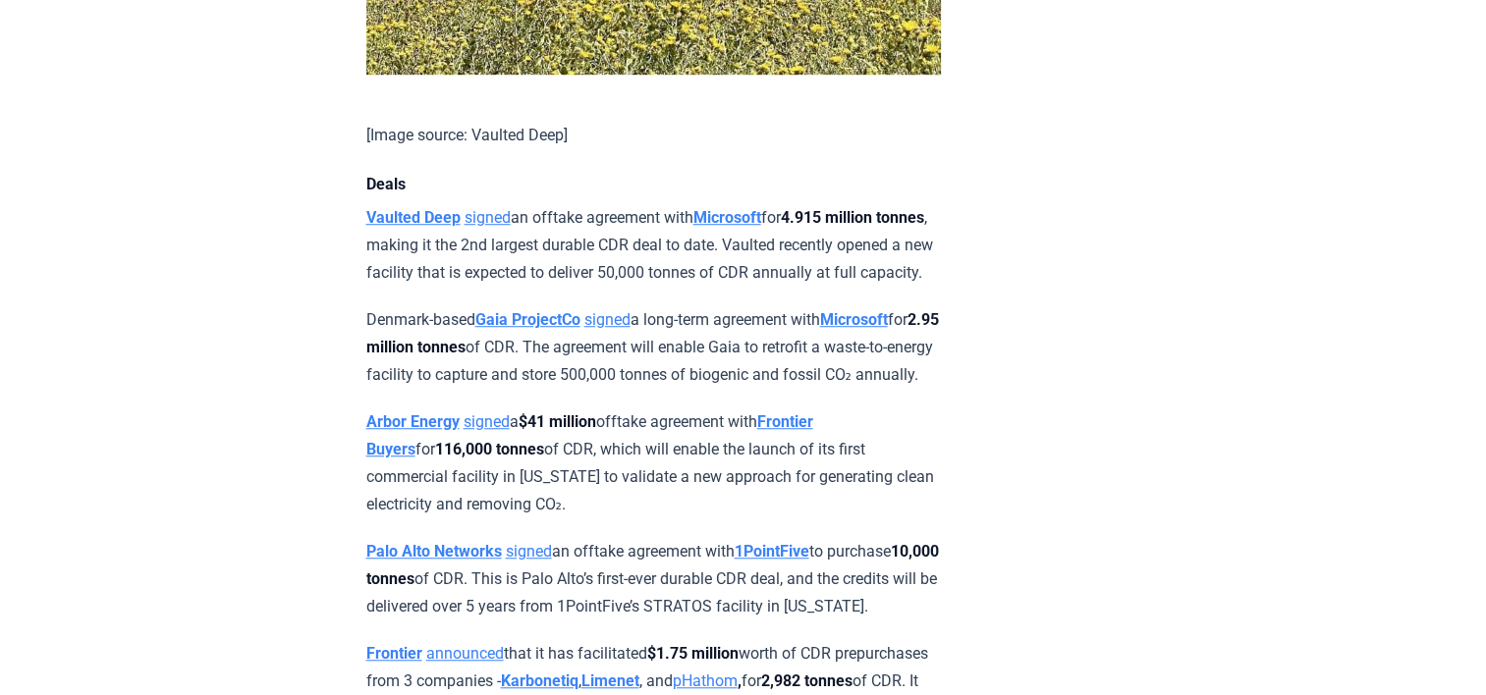
click at [783, 287] on p "Vaulted Deep signed an offtake agreement with Microsoft for 4.915 million tonne…" at bounding box center [653, 245] width 574 height 82
drag, startPoint x: 783, startPoint y: 290, endPoint x: 839, endPoint y: 296, distance: 56.3
click at [839, 287] on p "Vaulted Deep signed an offtake agreement with Microsoft for 4.915 million tonne…" at bounding box center [653, 245] width 574 height 82
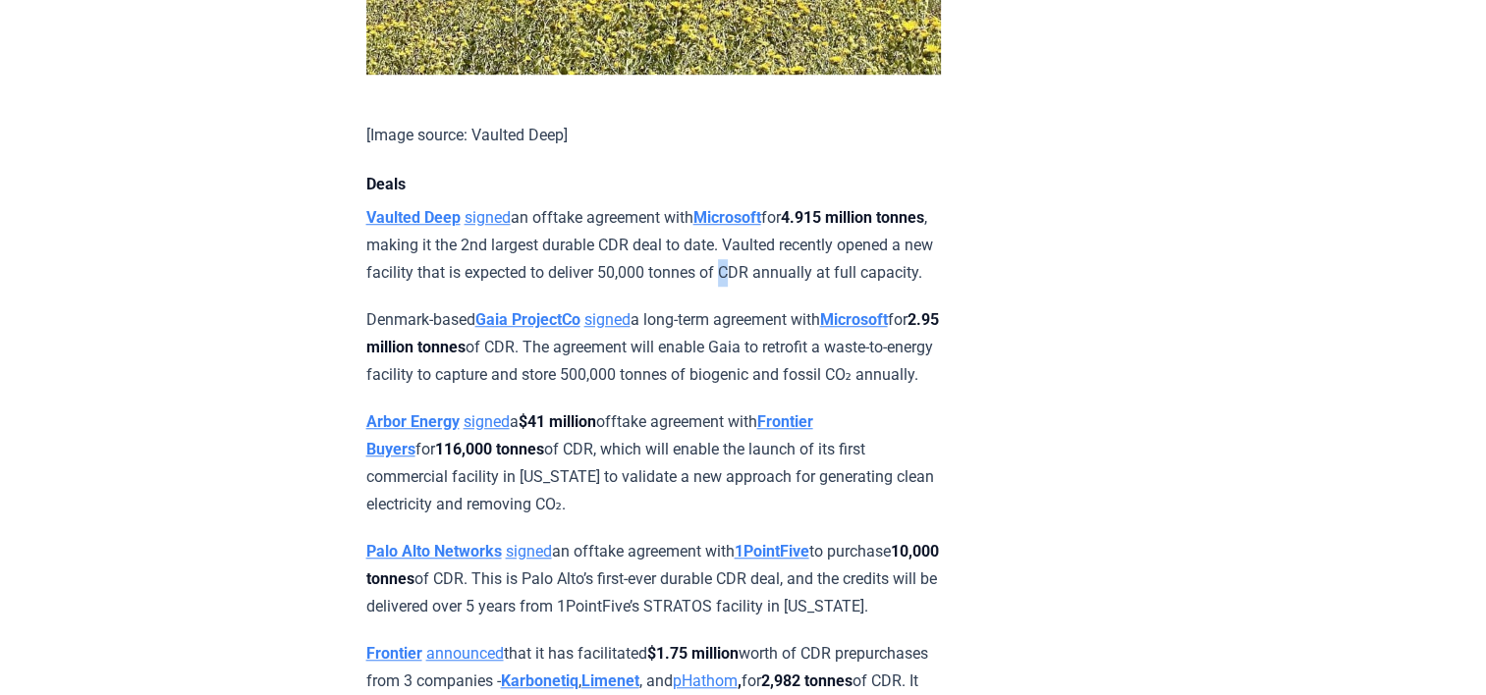
click at [844, 287] on p "Vaulted Deep signed an offtake agreement with Microsoft for 4.915 million tonne…" at bounding box center [653, 245] width 574 height 82
click at [848, 287] on p "Vaulted Deep signed an offtake agreement with Microsoft for 4.915 million tonne…" at bounding box center [653, 245] width 574 height 82
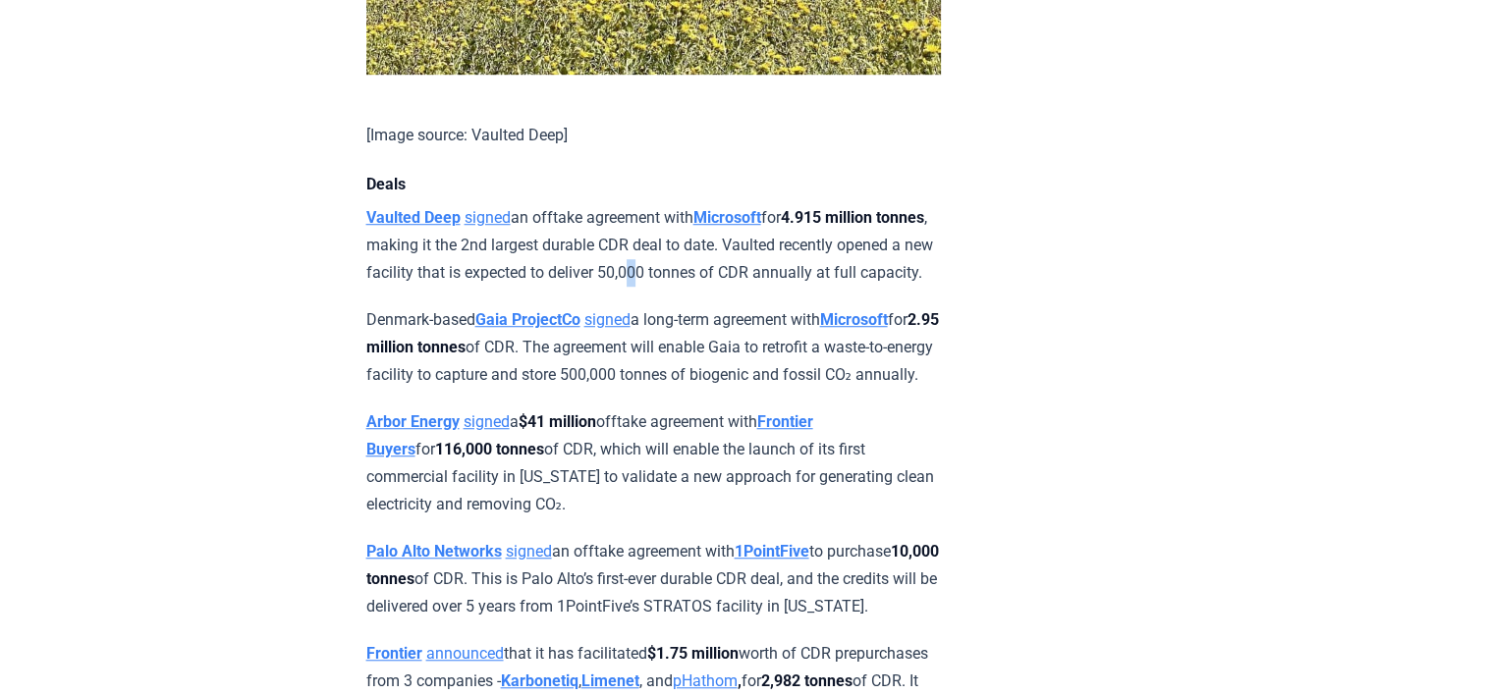
drag, startPoint x: 848, startPoint y: 295, endPoint x: 745, endPoint y: 291, distance: 103.2
click at [745, 287] on p "Vaulted Deep signed an offtake agreement with Microsoft for 4.915 million tonne…" at bounding box center [653, 245] width 574 height 82
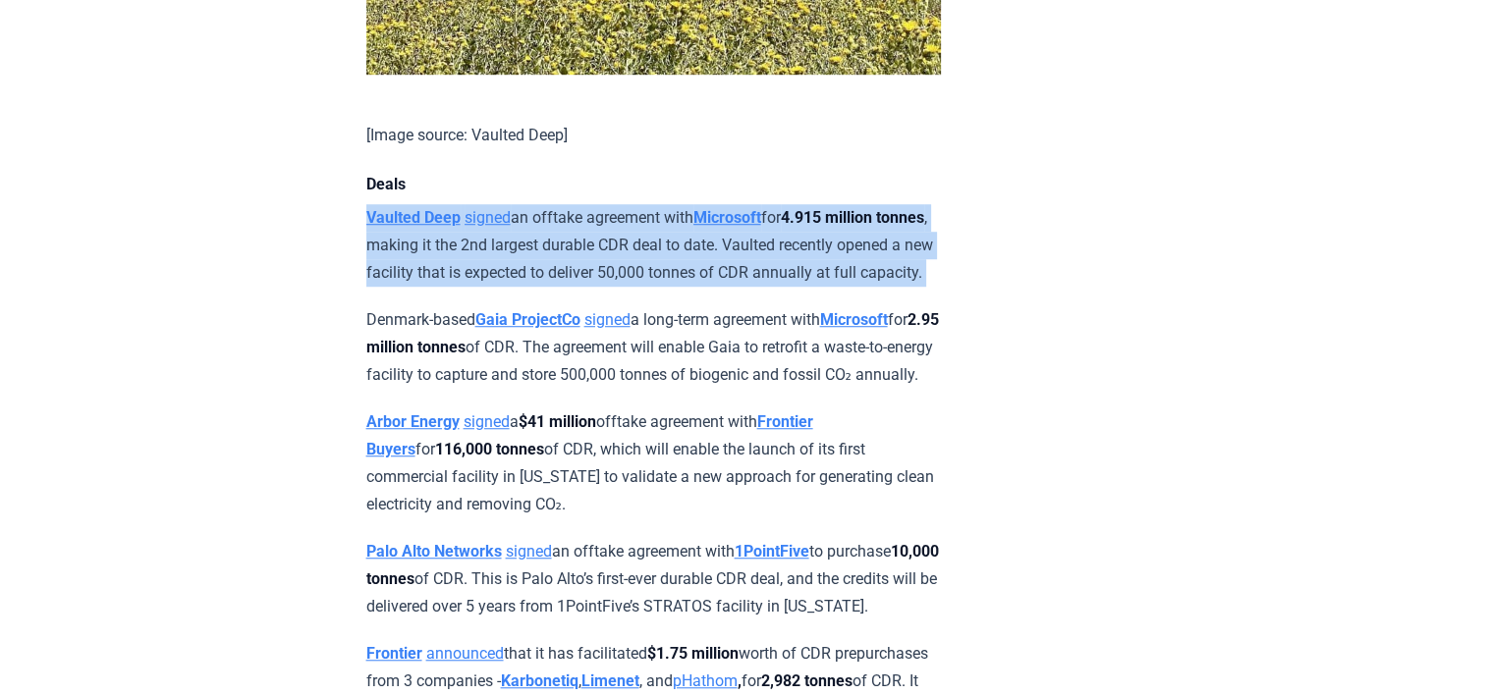
click at [745, 287] on p "Vaulted Deep signed an offtake agreement with Microsoft for 4.915 million tonne…" at bounding box center [653, 245] width 574 height 82
drag, startPoint x: 745, startPoint y: 291, endPoint x: 704, endPoint y: 292, distance: 41.3
click at [704, 287] on p "Vaulted Deep signed an offtake agreement with Microsoft for 4.915 million tonne…" at bounding box center [653, 245] width 574 height 82
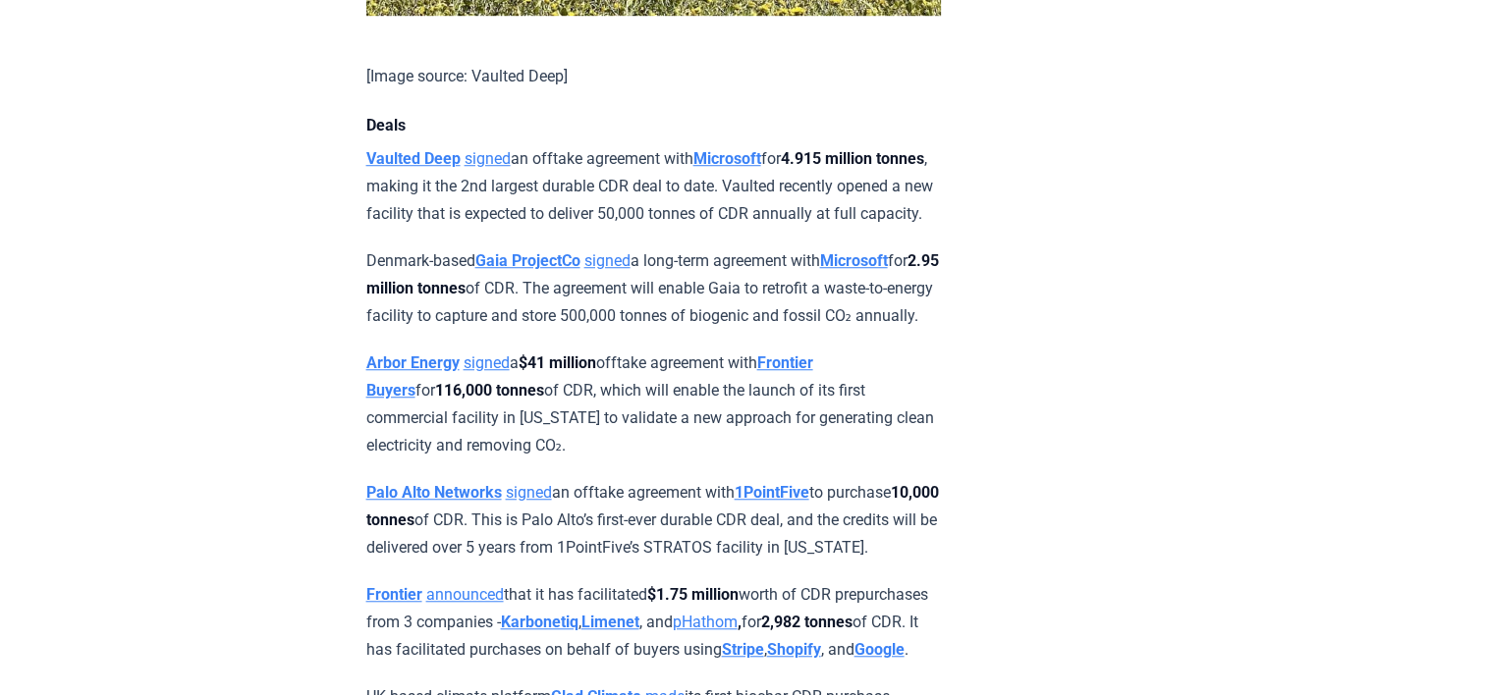
scroll to position [1476, 0]
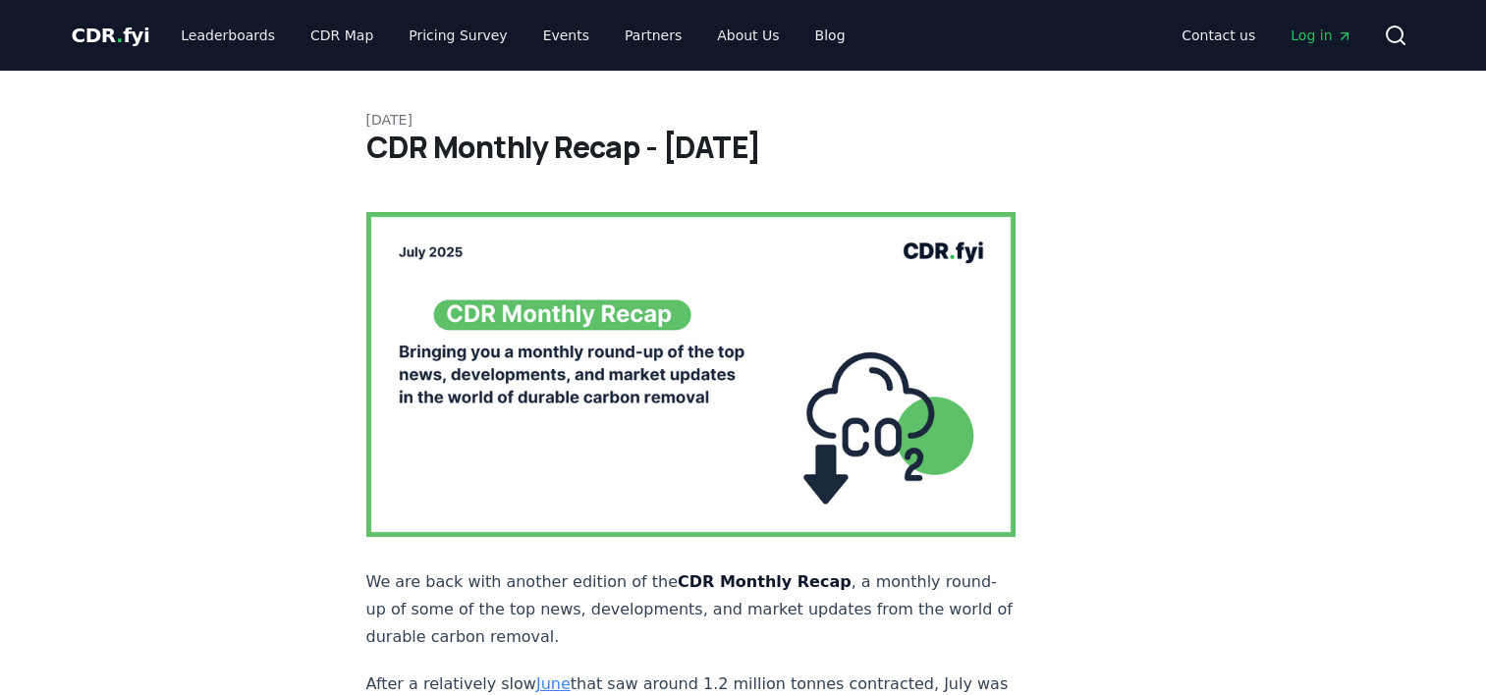
scroll to position [1881, 0]
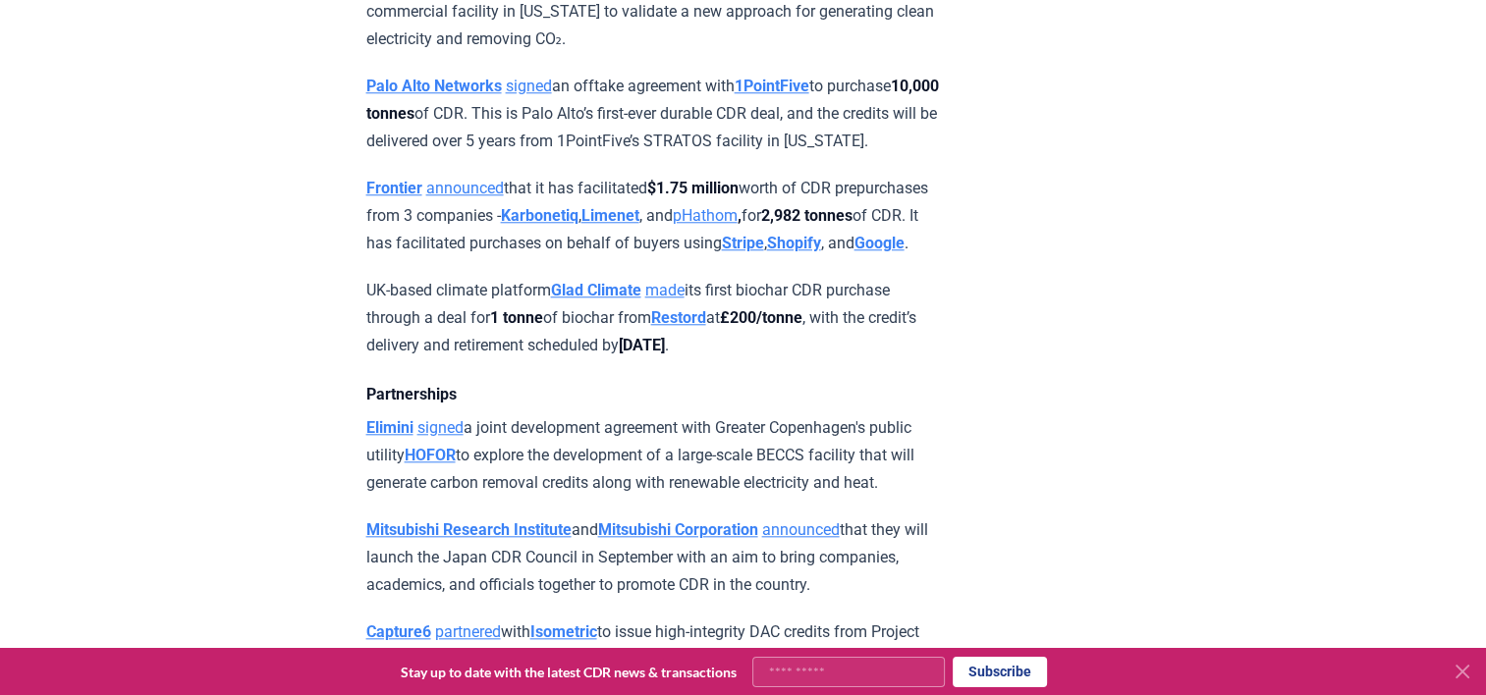
click at [460, 197] on link "announced" at bounding box center [465, 188] width 78 height 19
